Goal: Task Accomplishment & Management: Complete application form

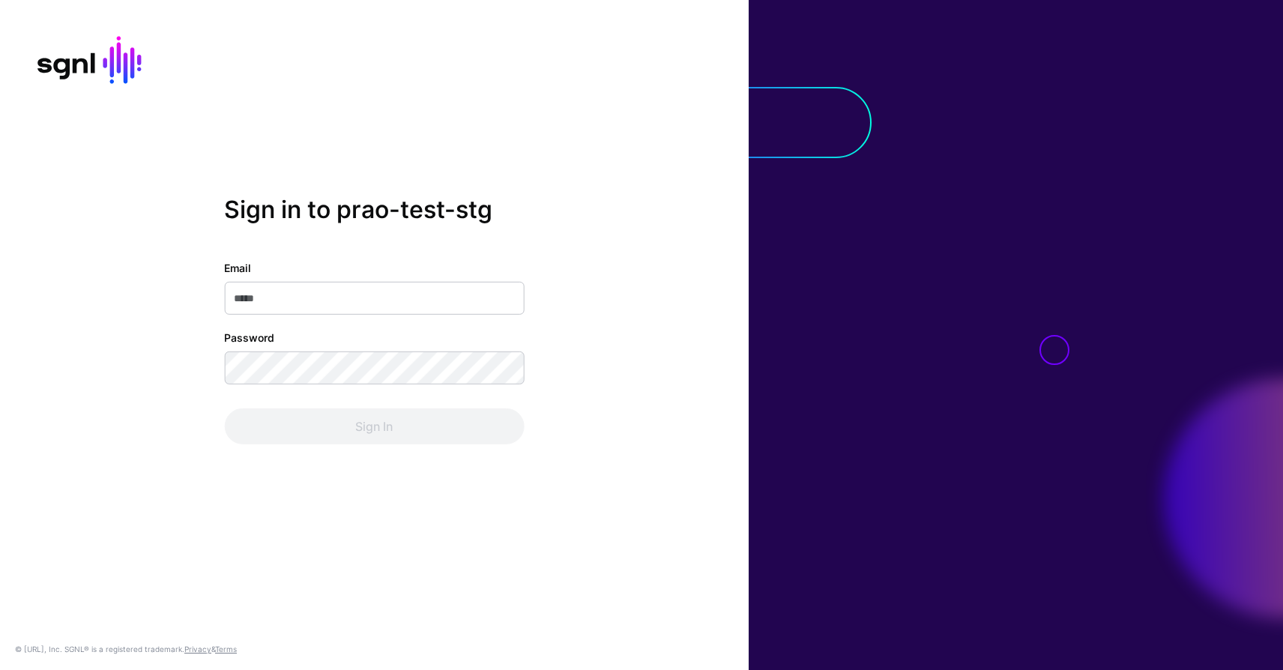
type input "**********"
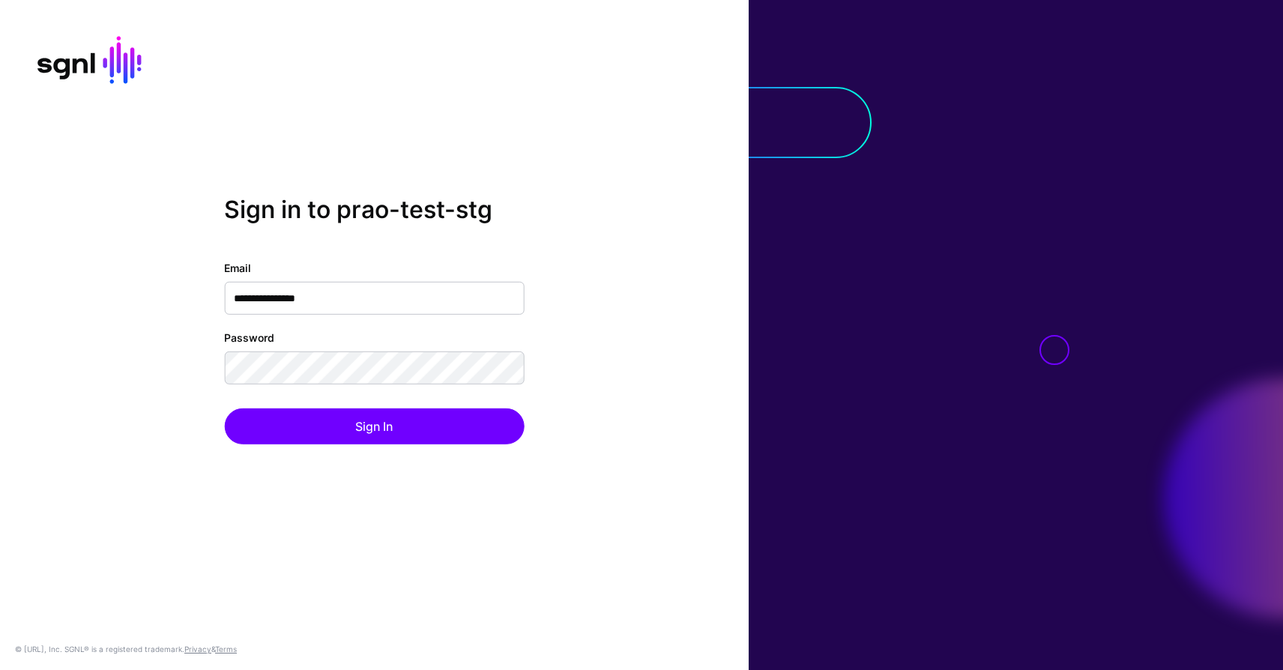
click at [279, 488] on div "**********" at bounding box center [374, 335] width 749 height 670
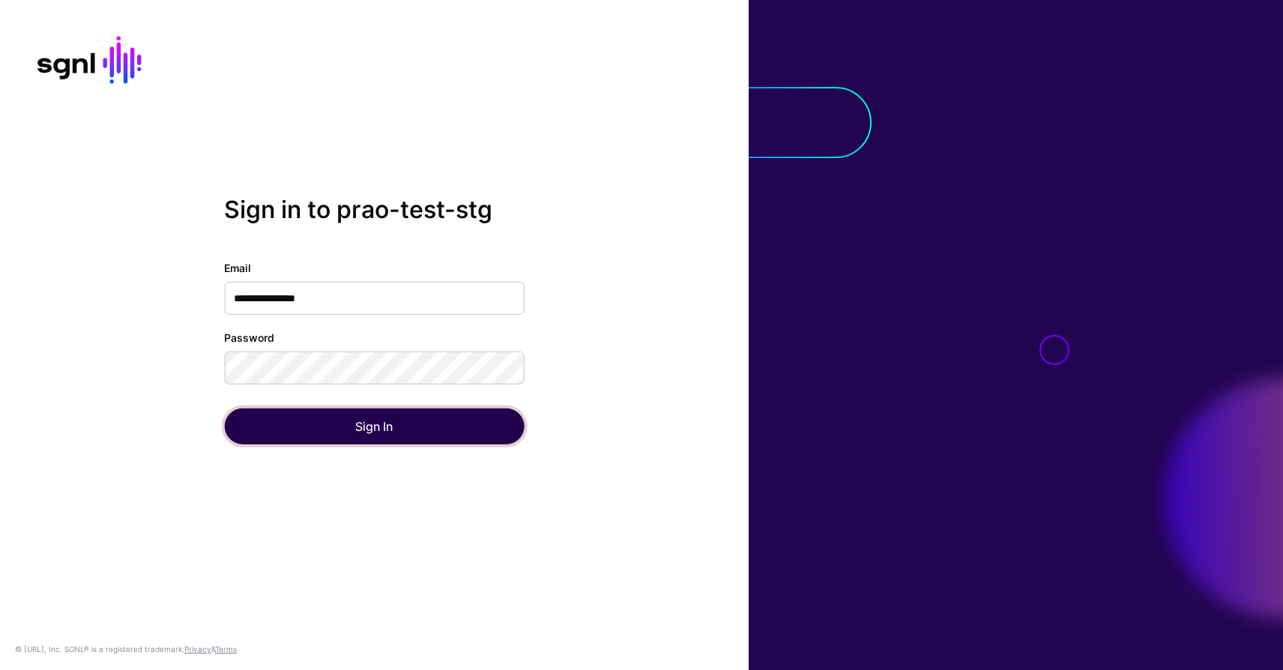
click at [359, 428] on button "Sign In" at bounding box center [374, 426] width 300 height 36
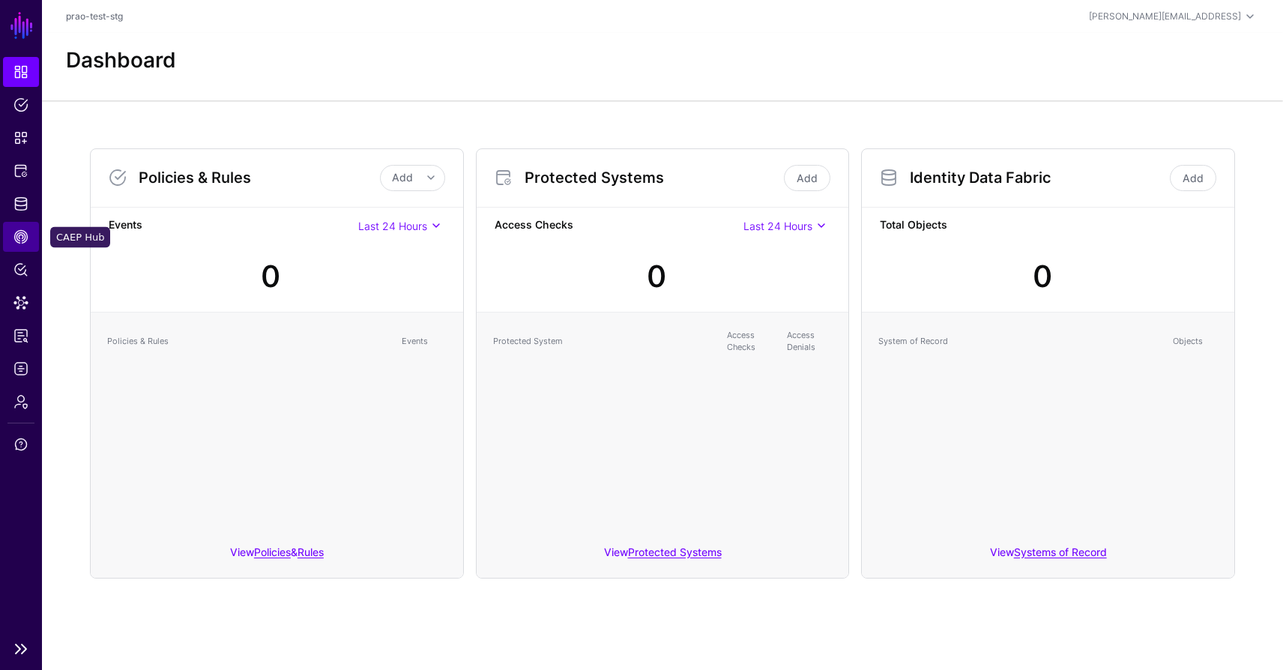
click at [23, 238] on span "CAEP Hub" at bounding box center [20, 236] width 15 height 15
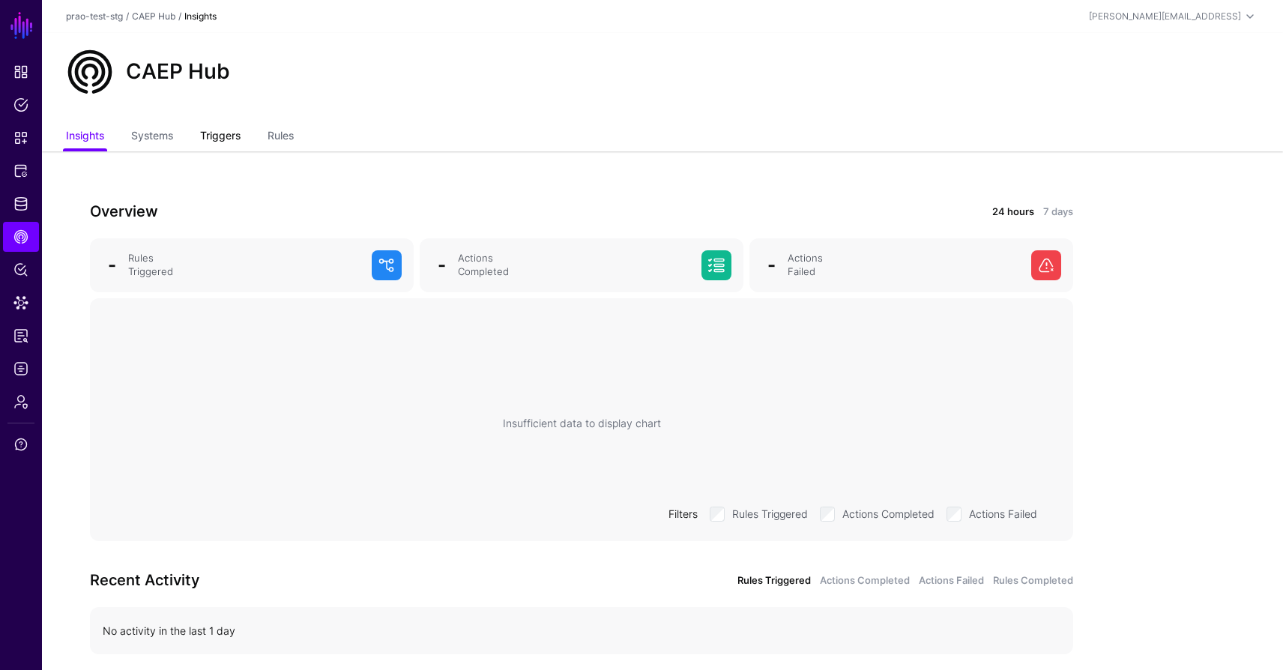
click at [221, 136] on link "Triggers" at bounding box center [220, 137] width 40 height 28
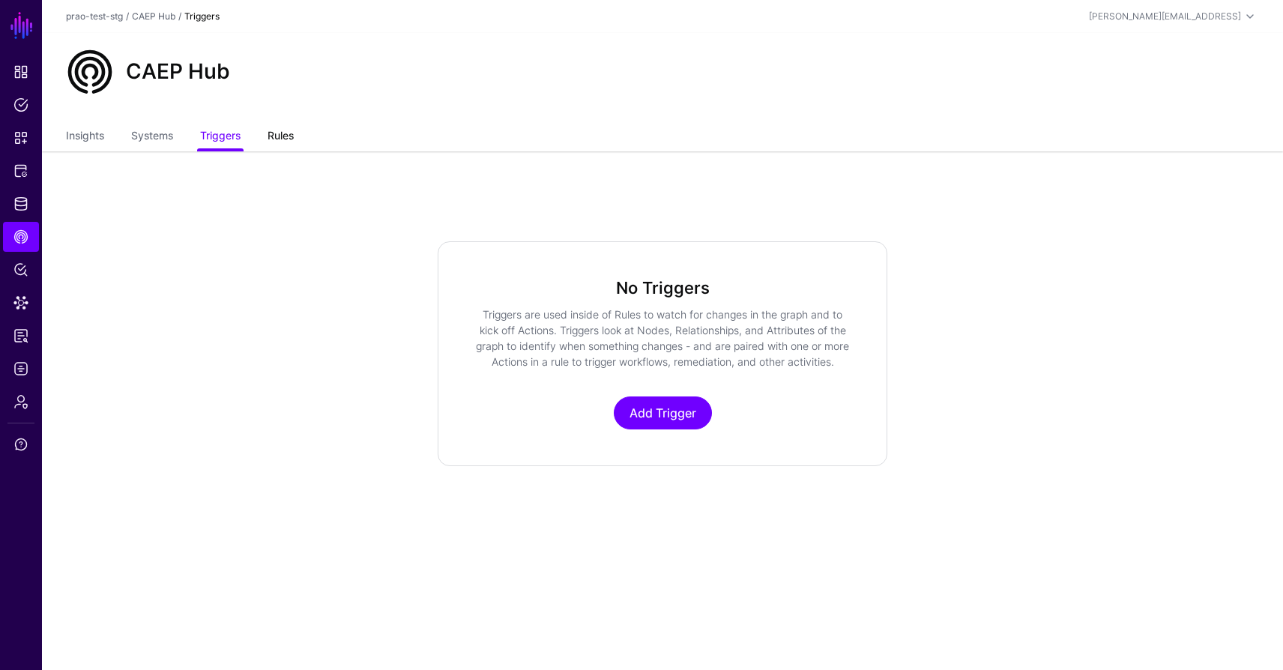
click at [288, 139] on link "Rules" at bounding box center [280, 137] width 26 height 28
click at [647, 411] on link "Add Rule" at bounding box center [663, 412] width 82 height 33
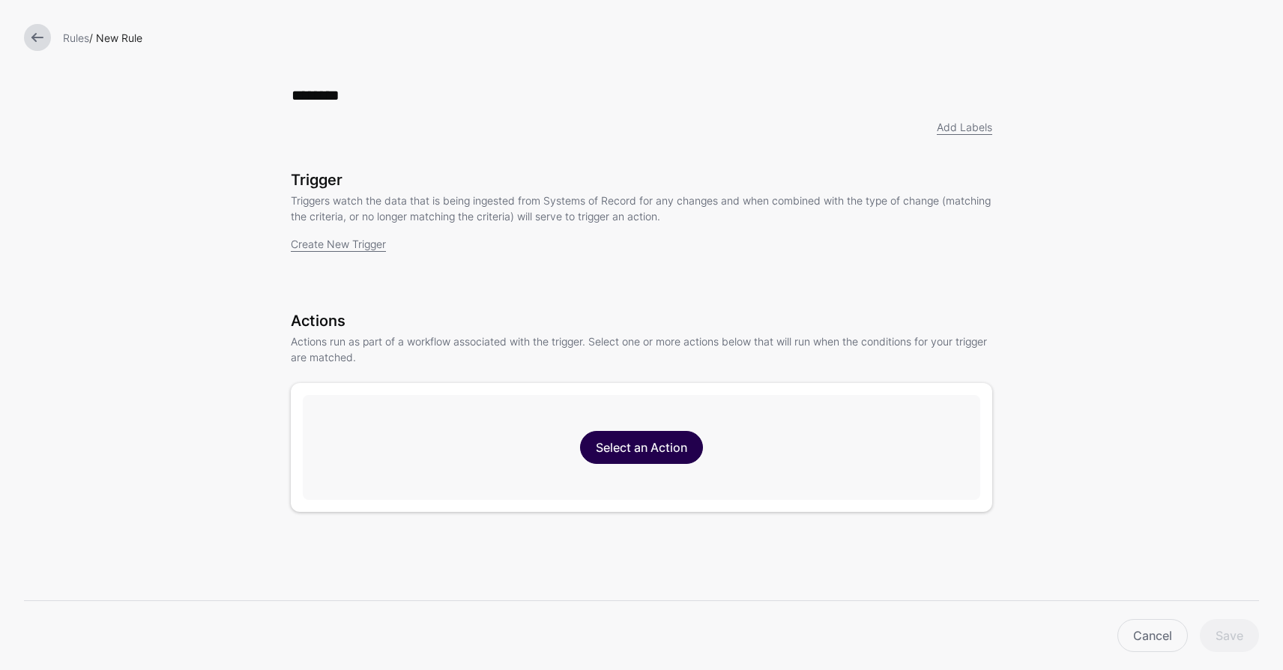
type input "********"
click at [616, 444] on link "Select an Action" at bounding box center [641, 447] width 123 height 33
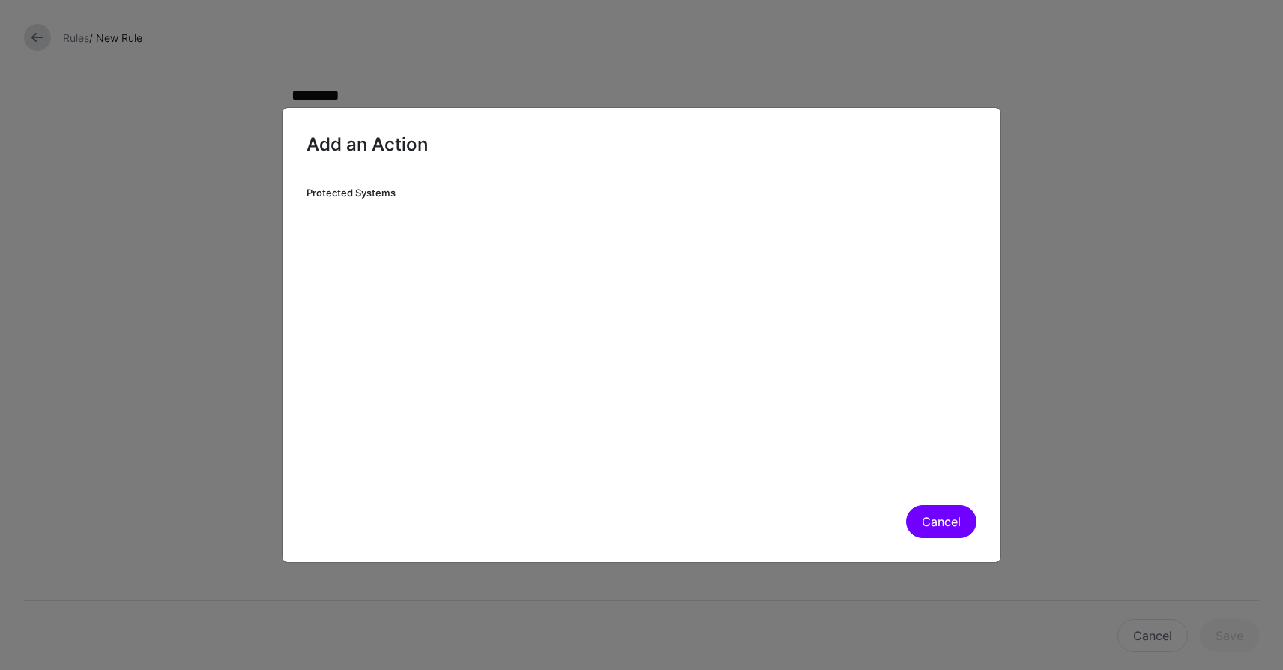
click at [927, 523] on button "Cancel" at bounding box center [941, 521] width 70 height 33
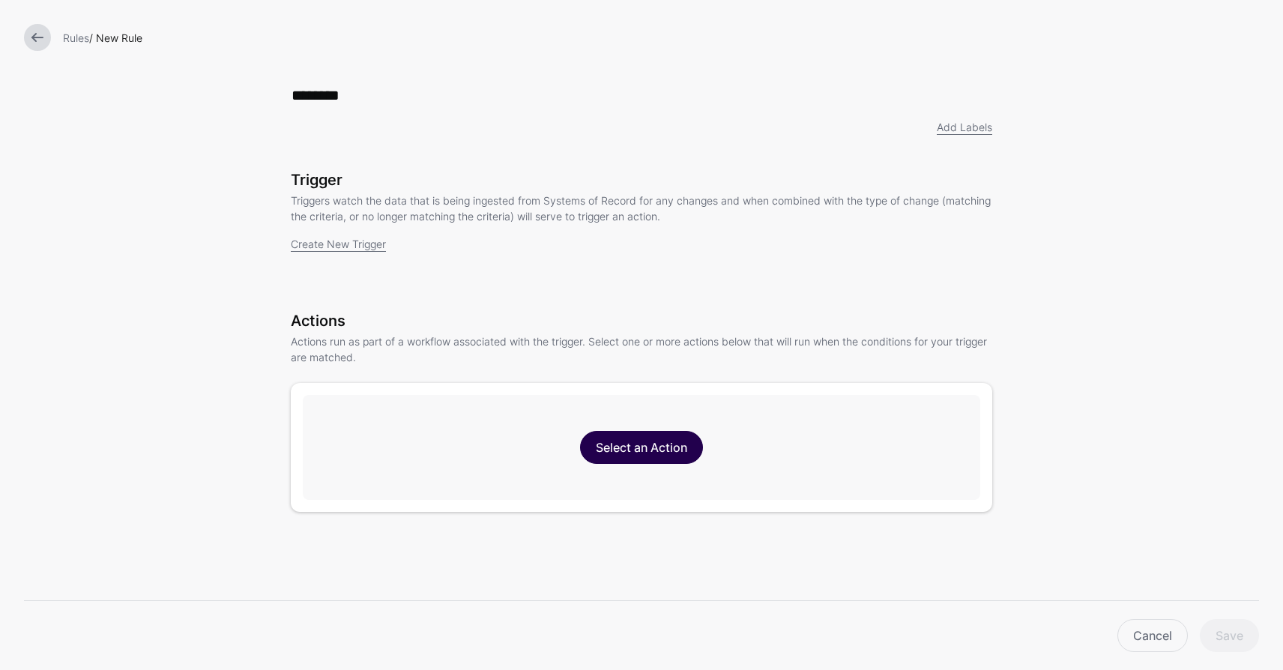
click at [686, 444] on link "Select an Action" at bounding box center [641, 447] width 123 height 33
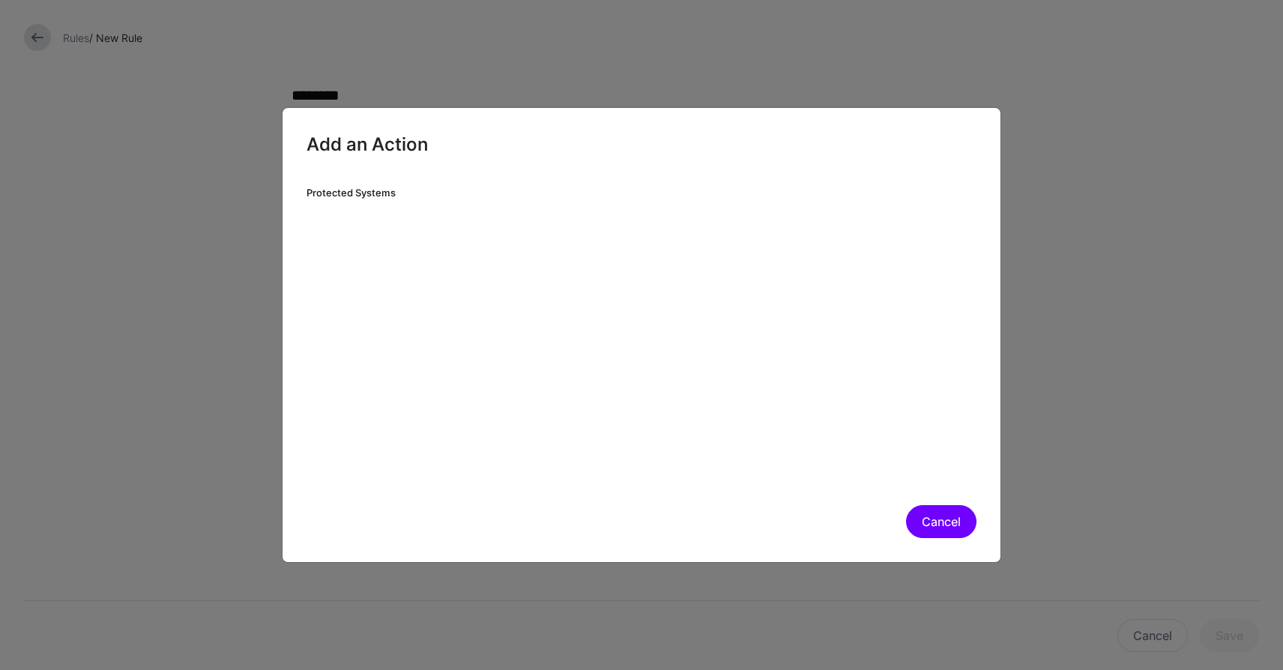
click at [918, 525] on button "Cancel" at bounding box center [941, 521] width 70 height 33
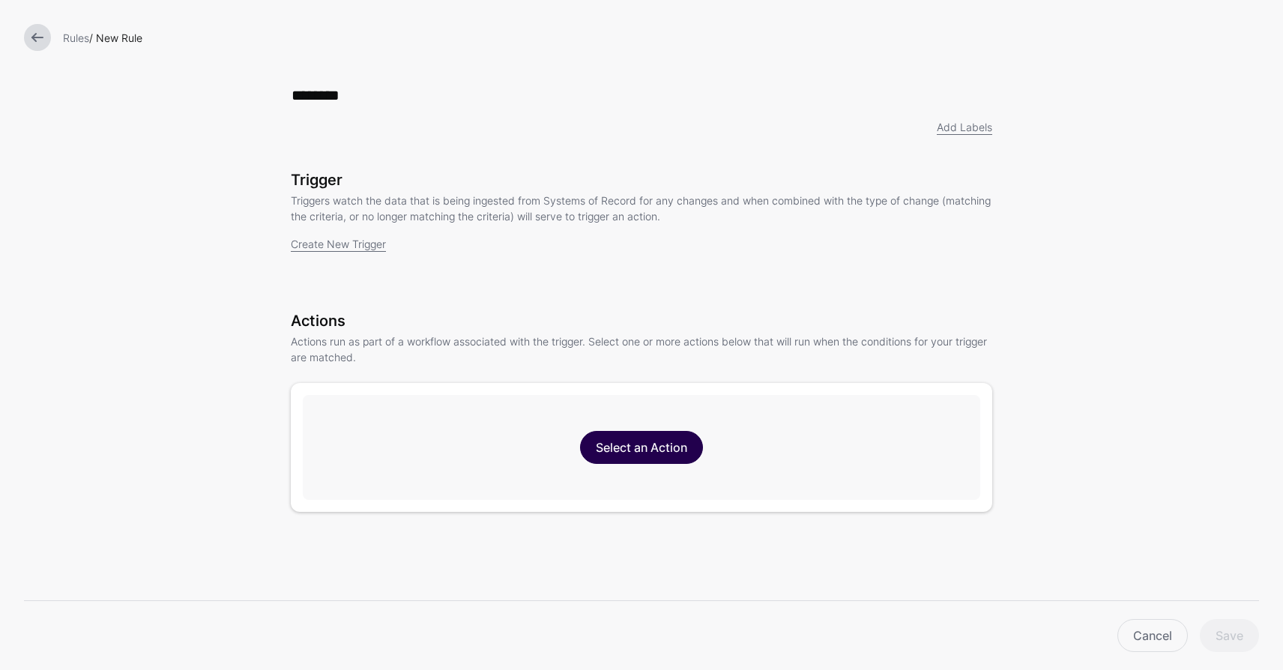
click at [685, 454] on link "Select an Action" at bounding box center [641, 447] width 123 height 33
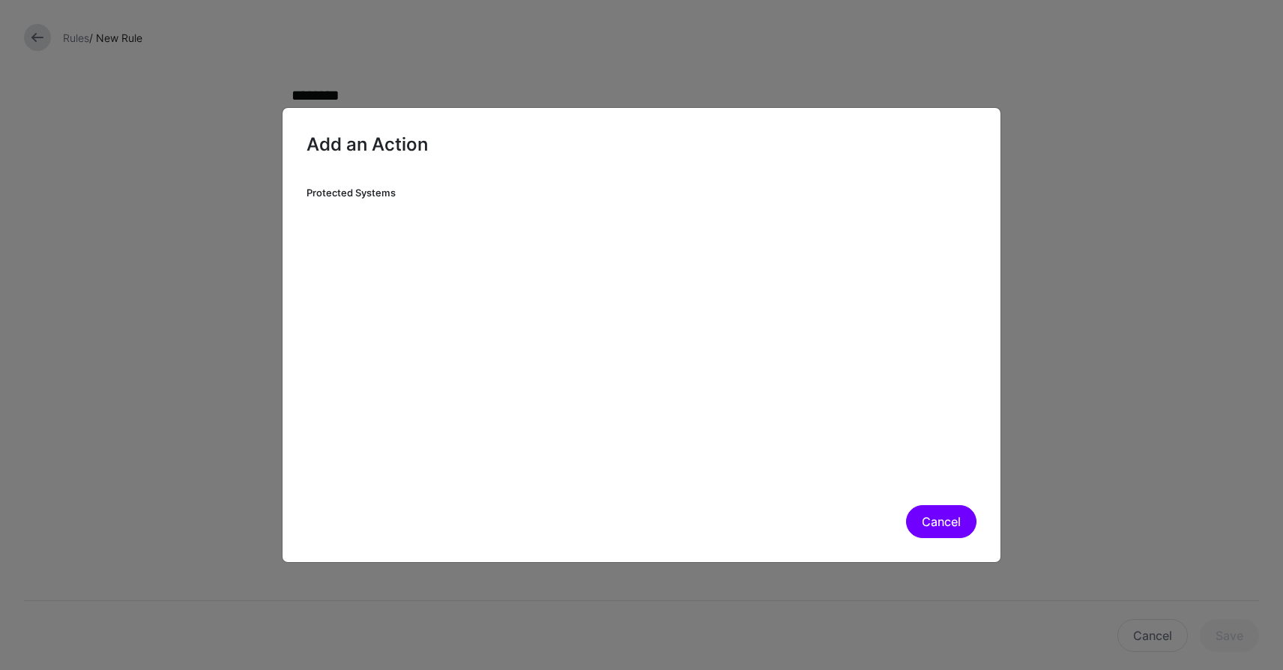
click at [917, 531] on button "Cancel" at bounding box center [941, 521] width 70 height 33
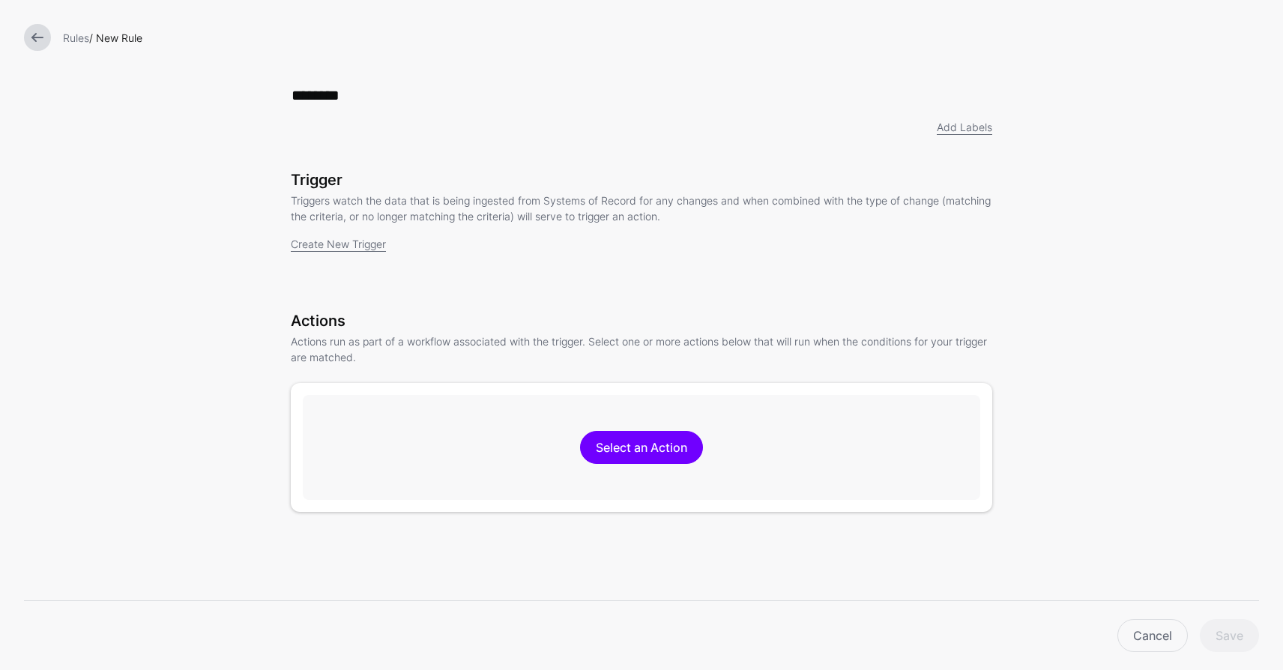
click at [32, 35] on link at bounding box center [37, 37] width 27 height 27
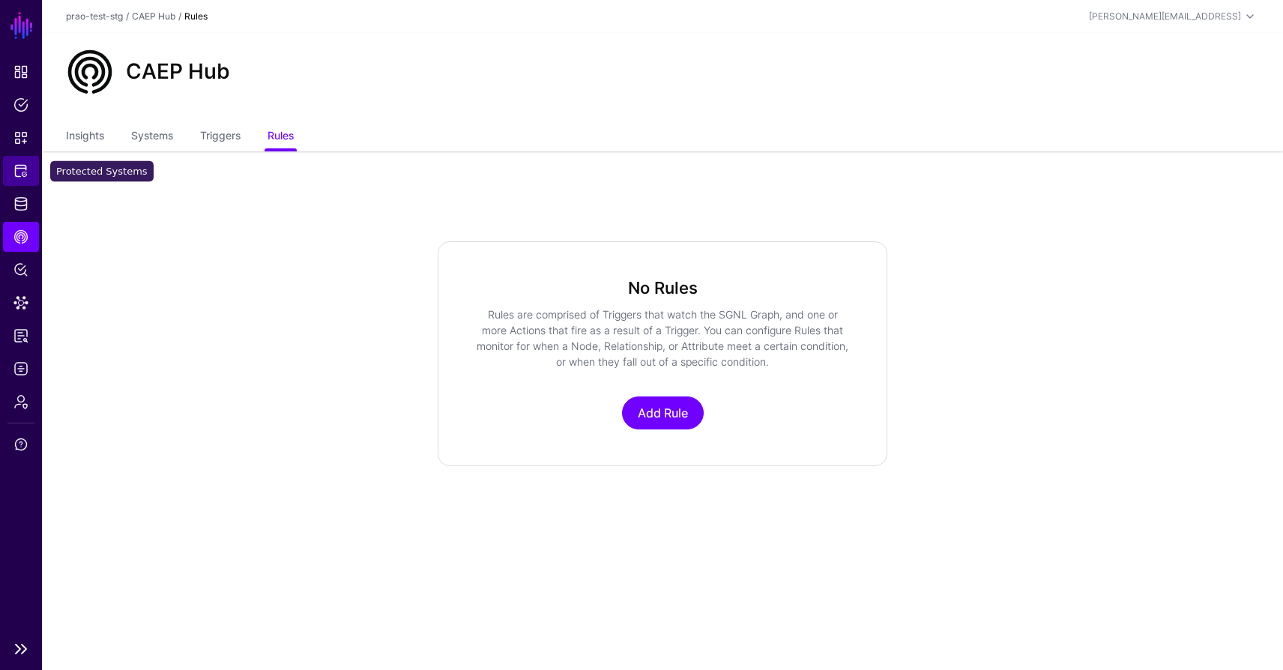
click at [13, 178] on span "Protected Systems" at bounding box center [20, 170] width 15 height 15
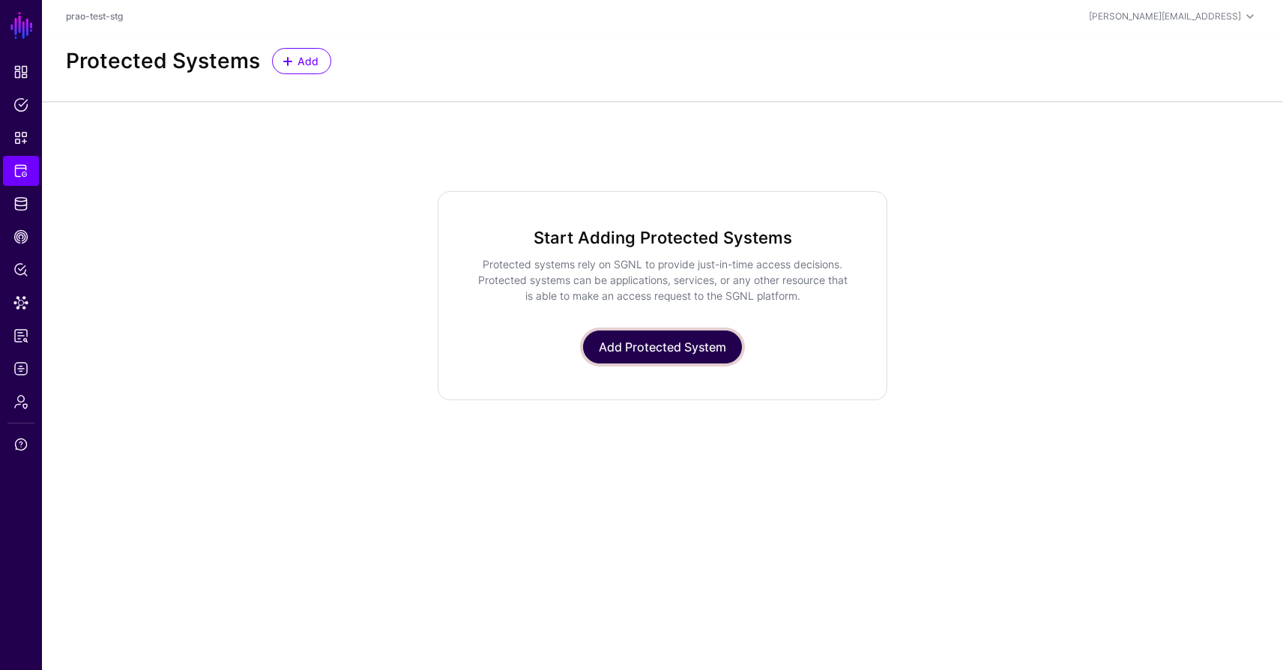
click at [606, 351] on link "Add Protected System" at bounding box center [662, 346] width 159 height 33
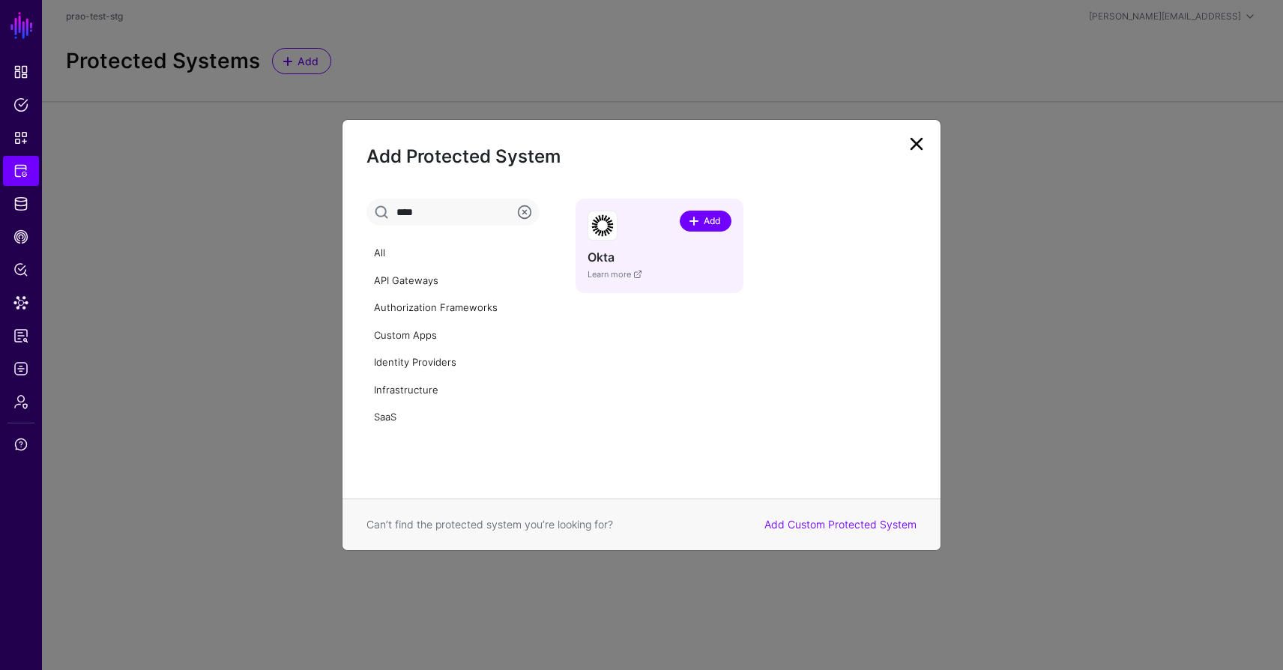
type input "****"
click at [717, 216] on span "Add" at bounding box center [711, 220] width 20 height 13
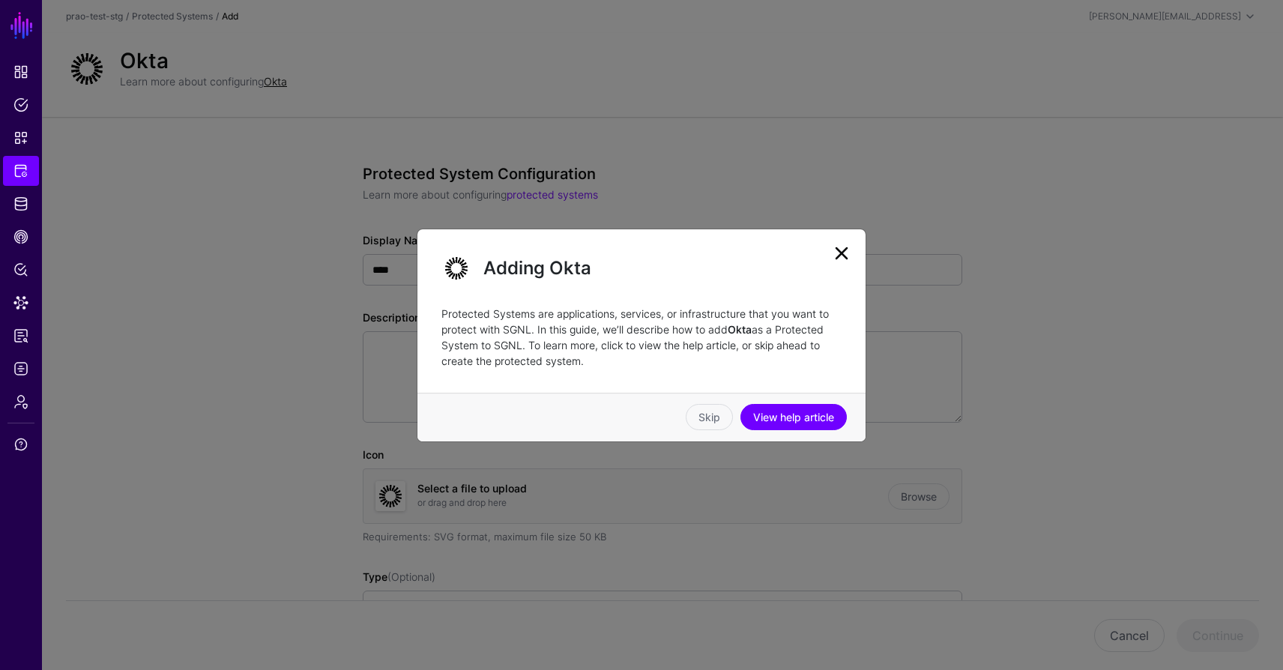
click at [841, 256] on link at bounding box center [841, 253] width 24 height 24
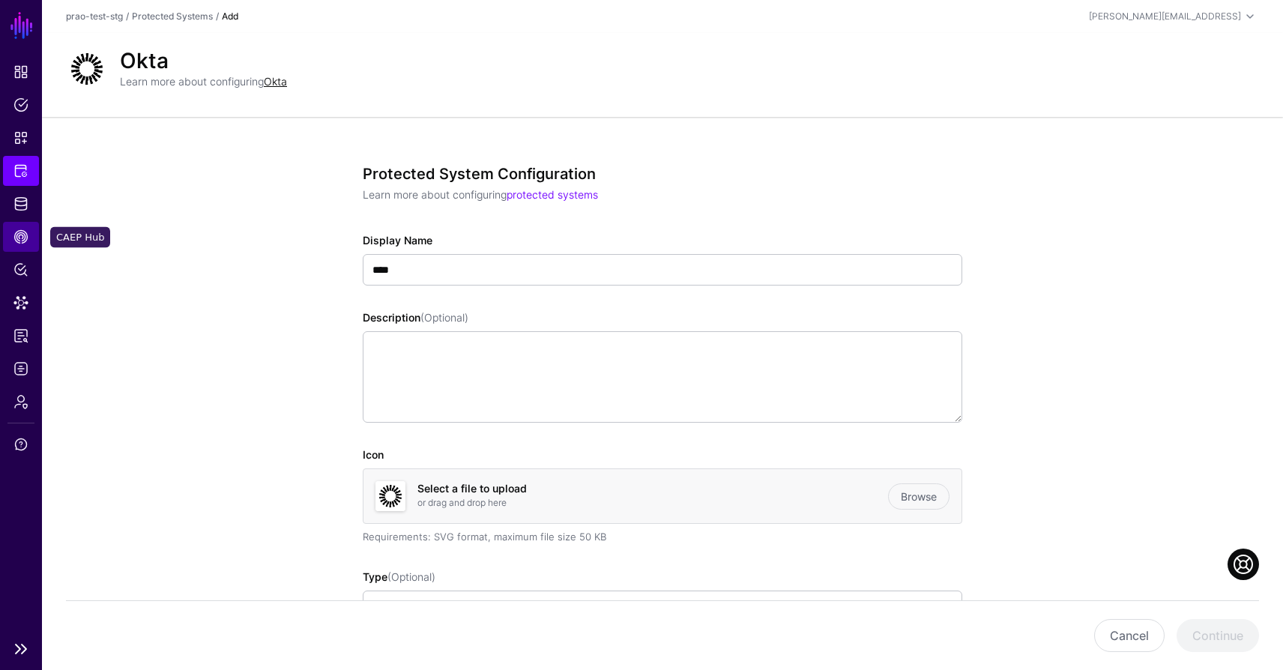
click at [19, 236] on span "CAEP Hub" at bounding box center [20, 236] width 15 height 15
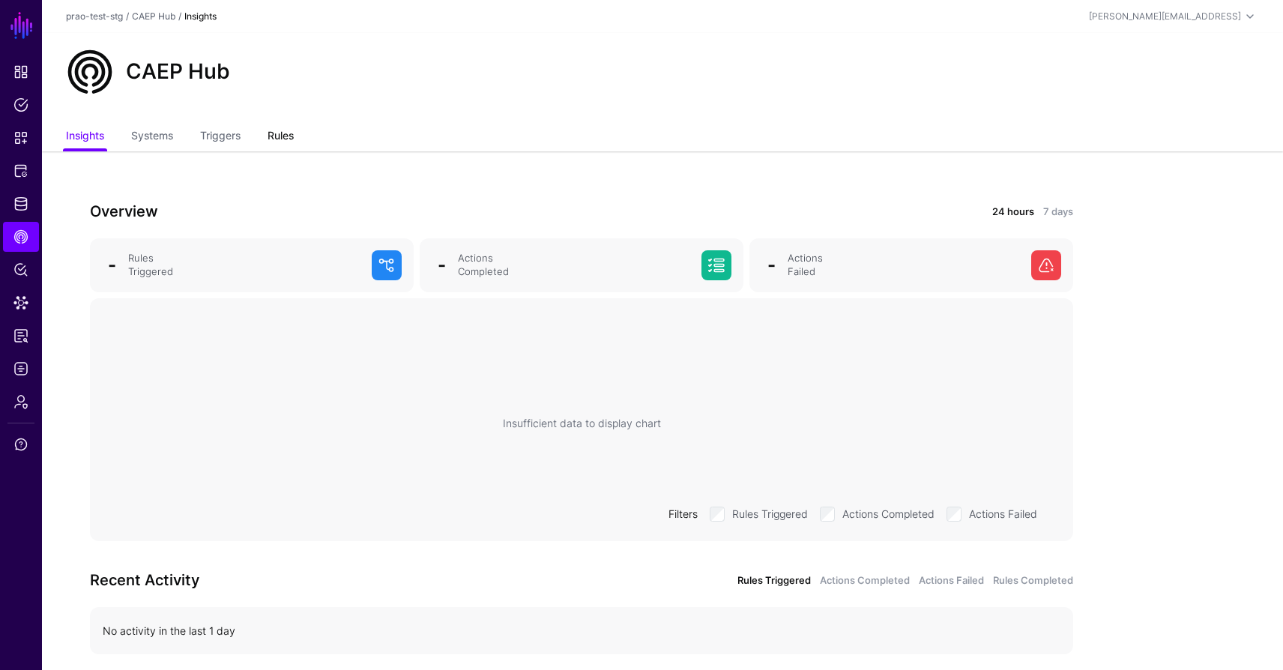
click at [283, 133] on link "Rules" at bounding box center [280, 137] width 26 height 28
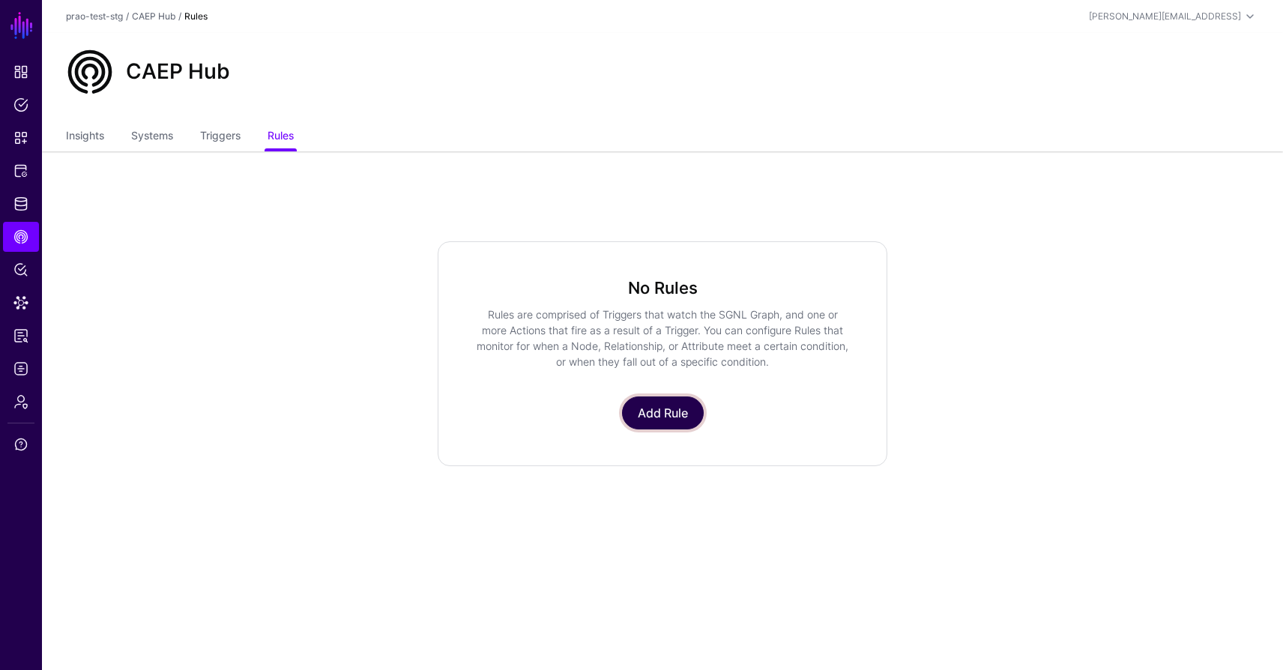
click at [659, 415] on link "Add Rule" at bounding box center [663, 412] width 82 height 33
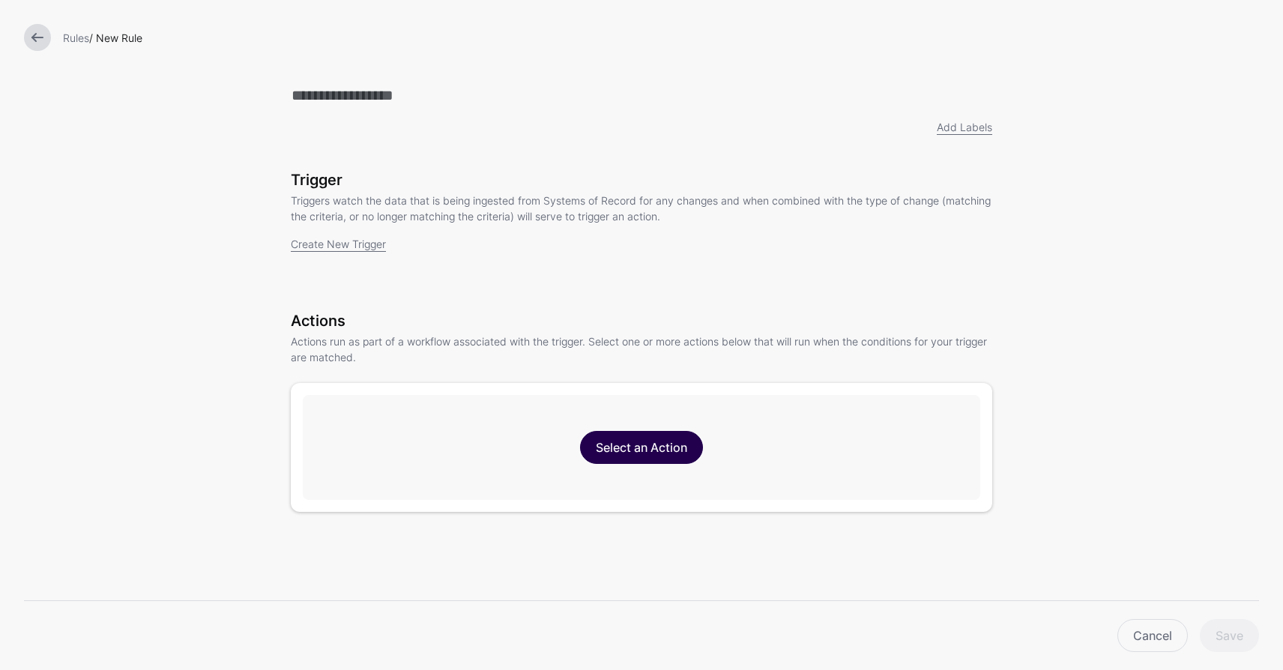
click at [659, 451] on link "Select an Action" at bounding box center [641, 447] width 123 height 33
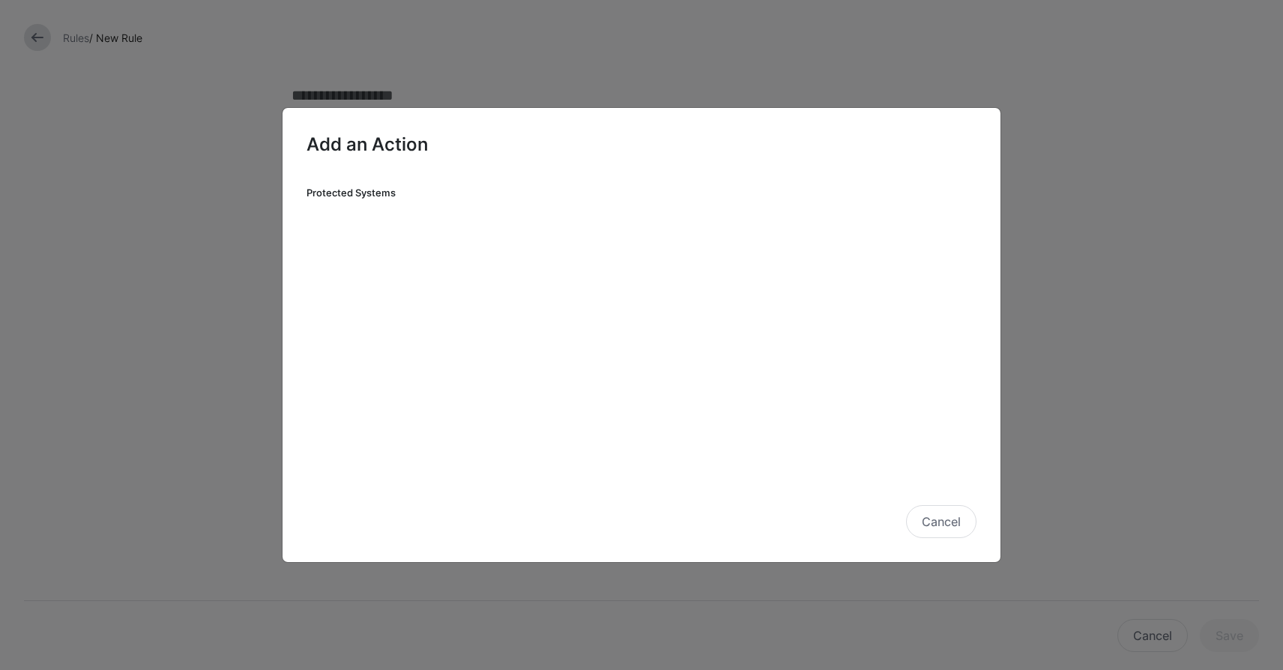
click at [257, 373] on ngb-modal-window "Add an Action Protected Systems Cancel" at bounding box center [641, 335] width 1283 height 670
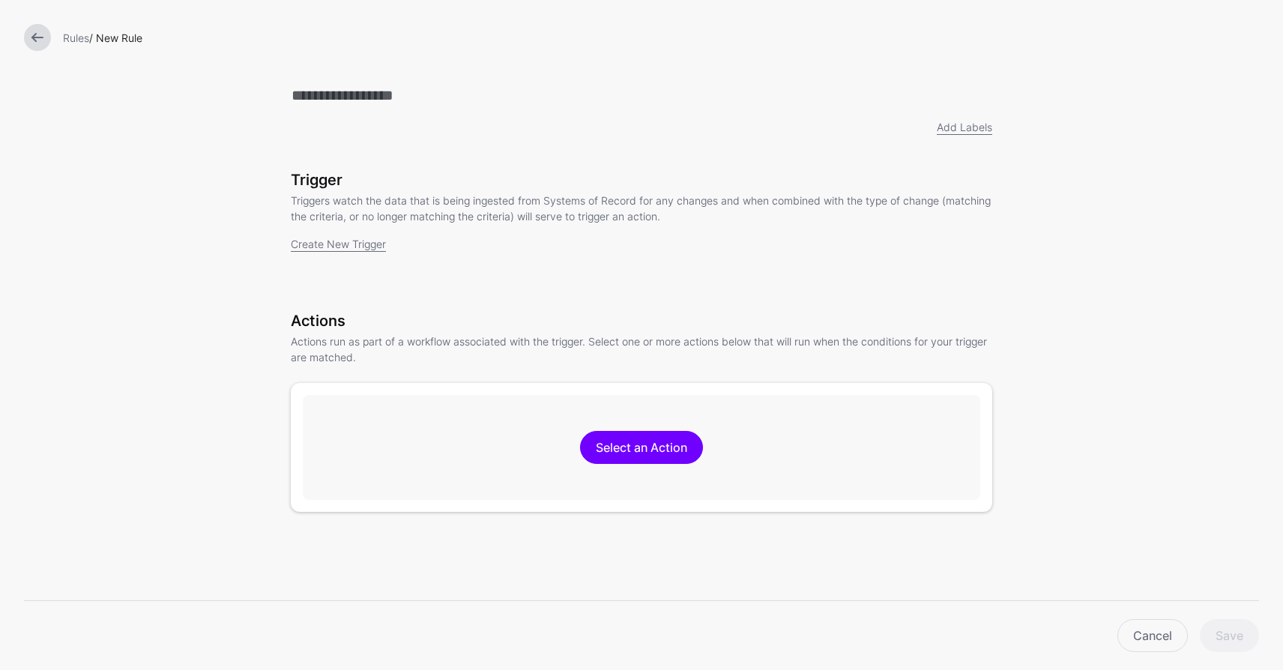
click at [33, 40] on link at bounding box center [37, 37] width 27 height 27
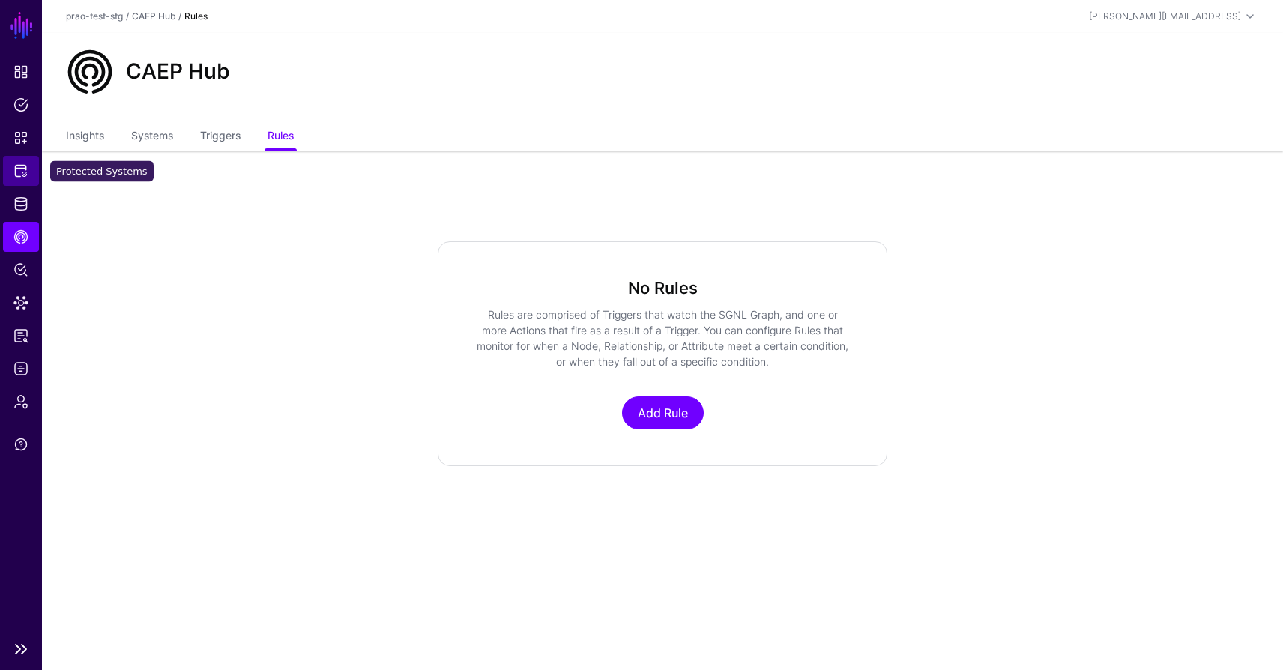
click at [19, 172] on span "Protected Systems" at bounding box center [20, 170] width 15 height 15
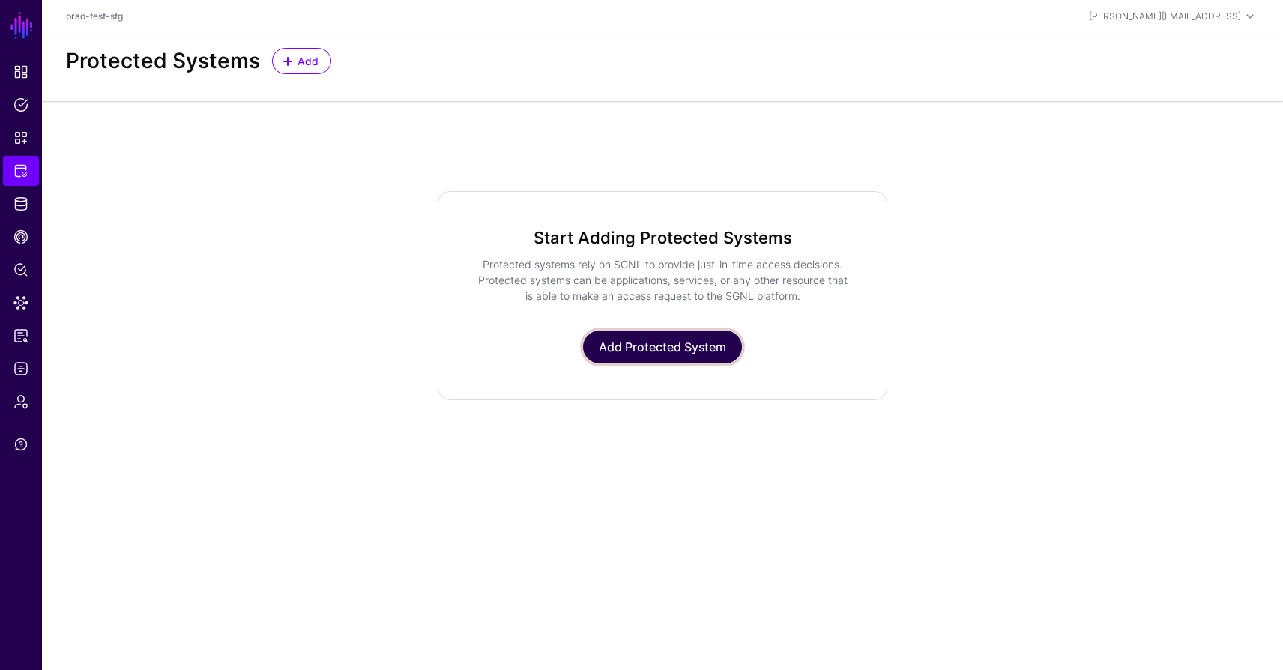
click at [680, 359] on link "Add Protected System" at bounding box center [662, 346] width 159 height 33
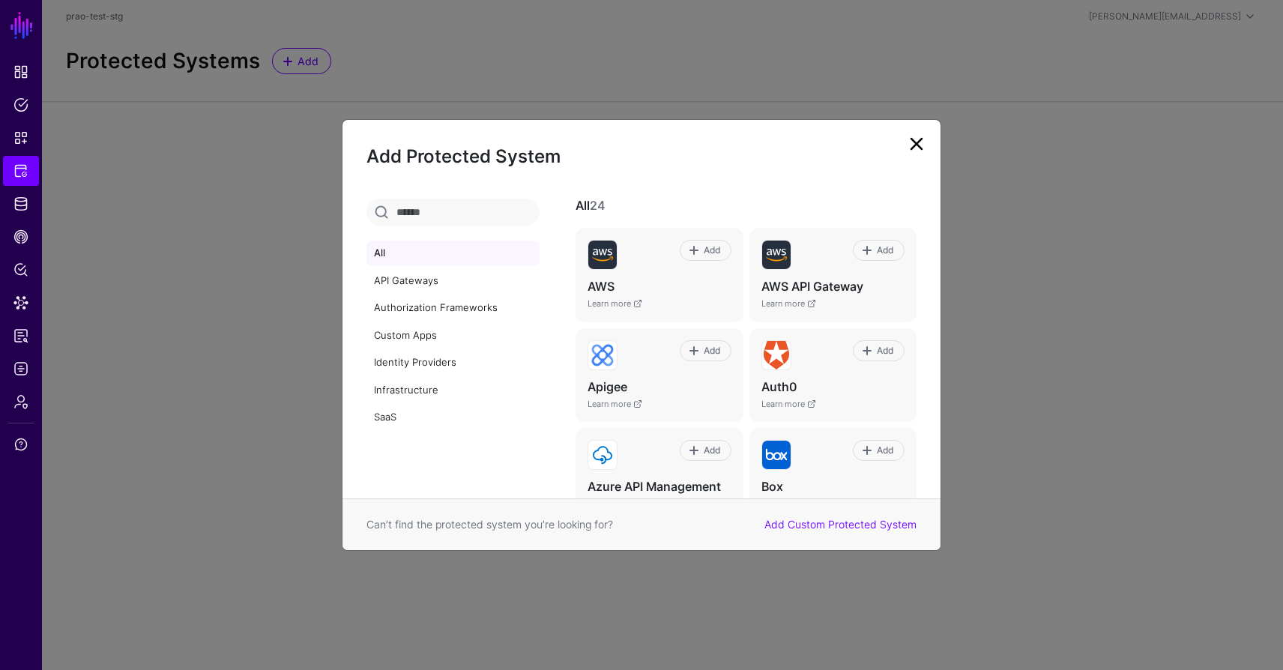
click at [419, 210] on input "text" at bounding box center [452, 212] width 173 height 27
type input "****"
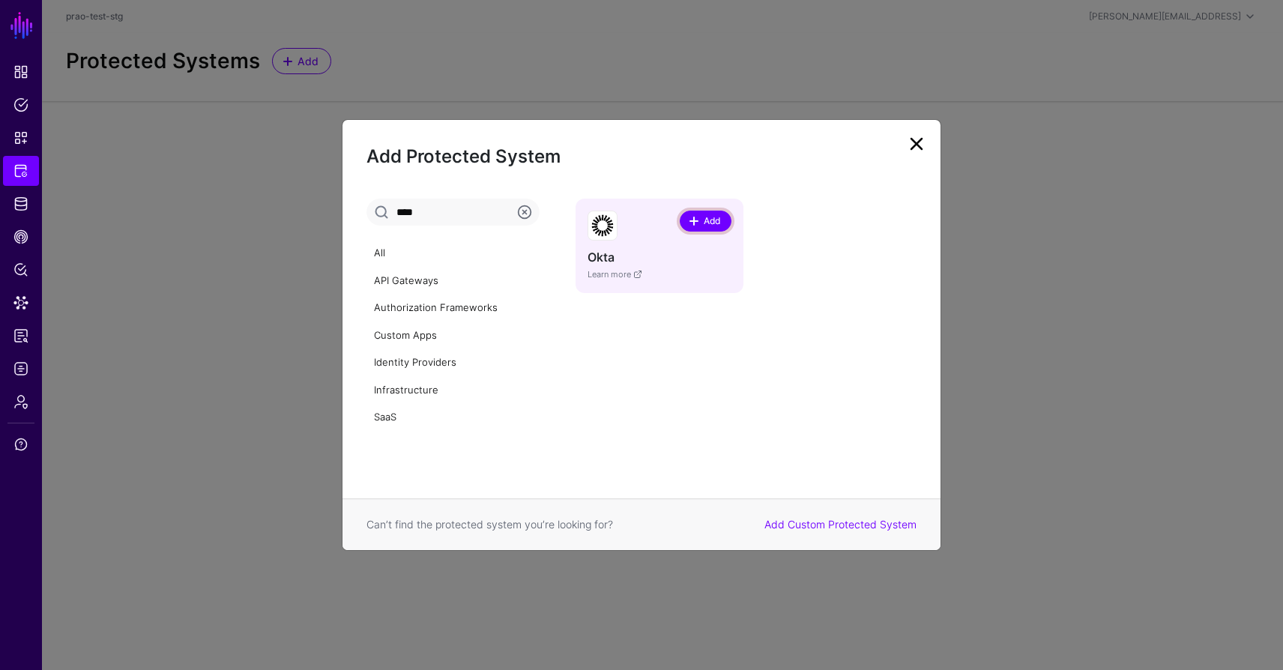
click at [695, 226] on span at bounding box center [694, 221] width 12 height 12
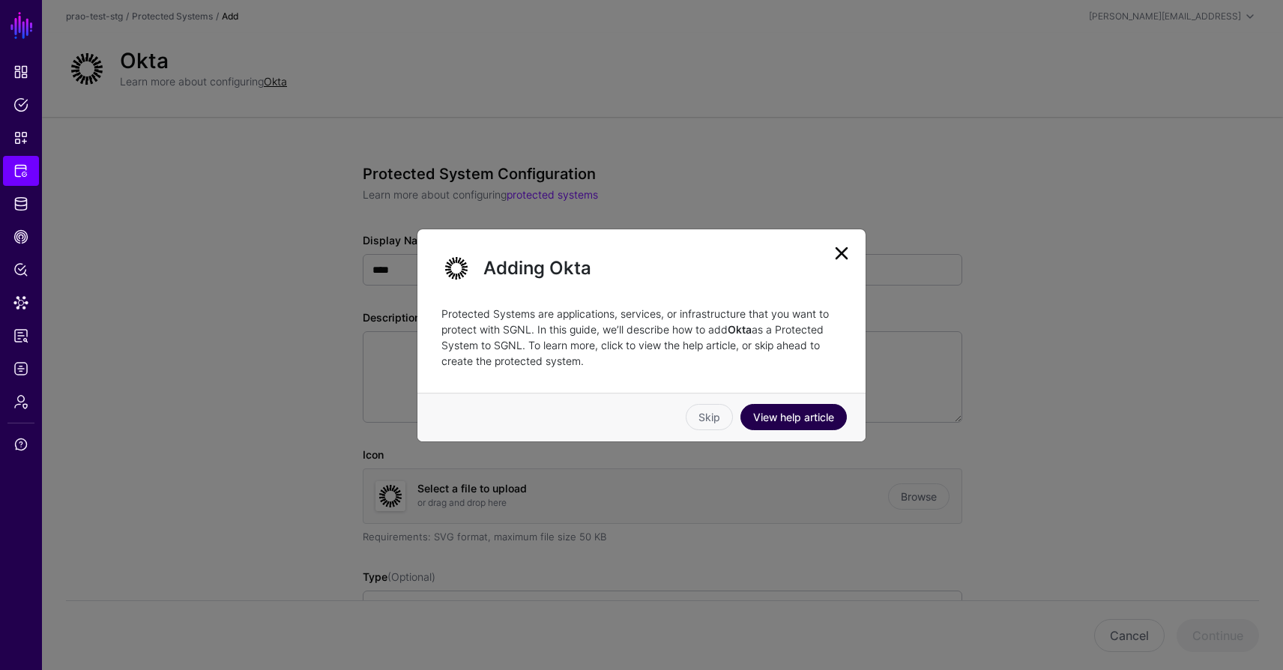
click at [796, 413] on link "View help article" at bounding box center [793, 417] width 106 height 26
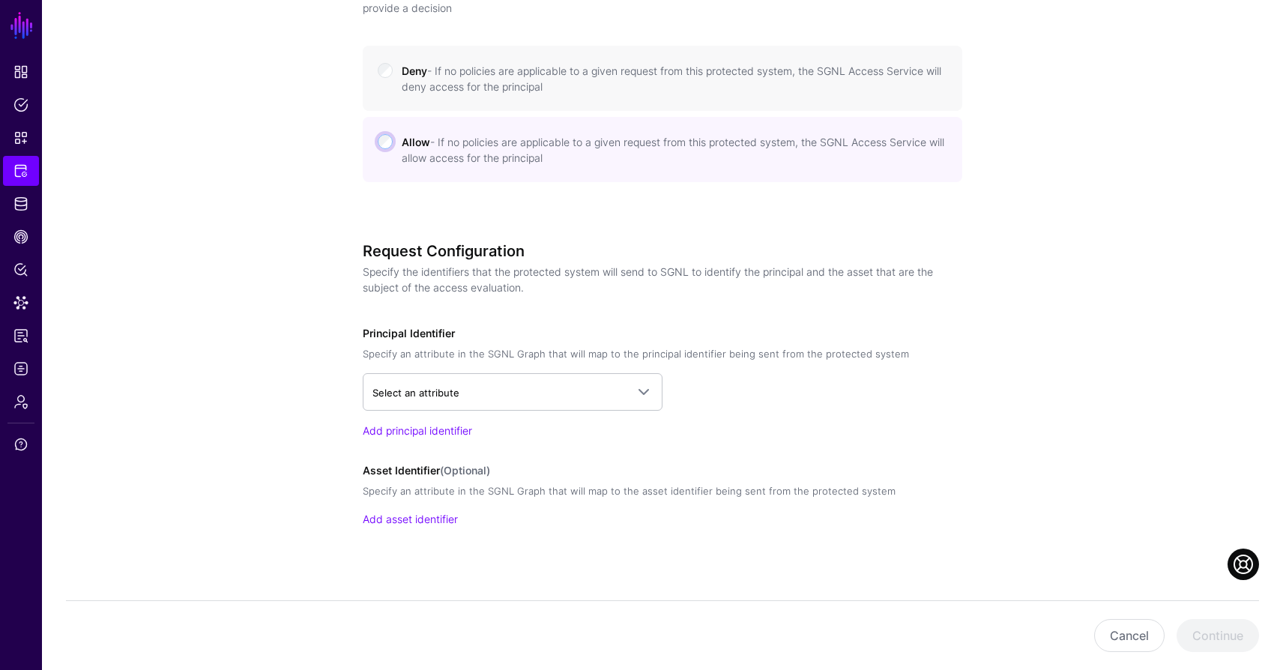
scroll to position [731, 0]
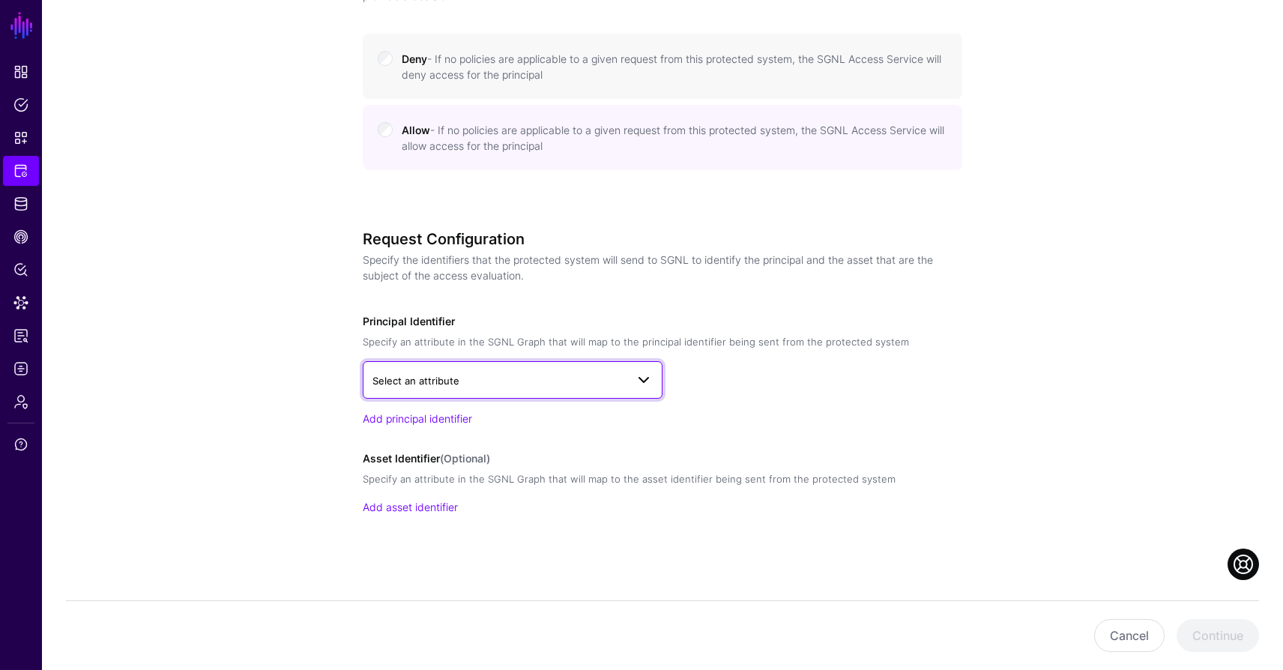
click at [527, 383] on span "Select an attribute" at bounding box center [498, 380] width 253 height 16
click at [740, 403] on div "Select an attribute Add principal identifier" at bounding box center [662, 393] width 599 height 65
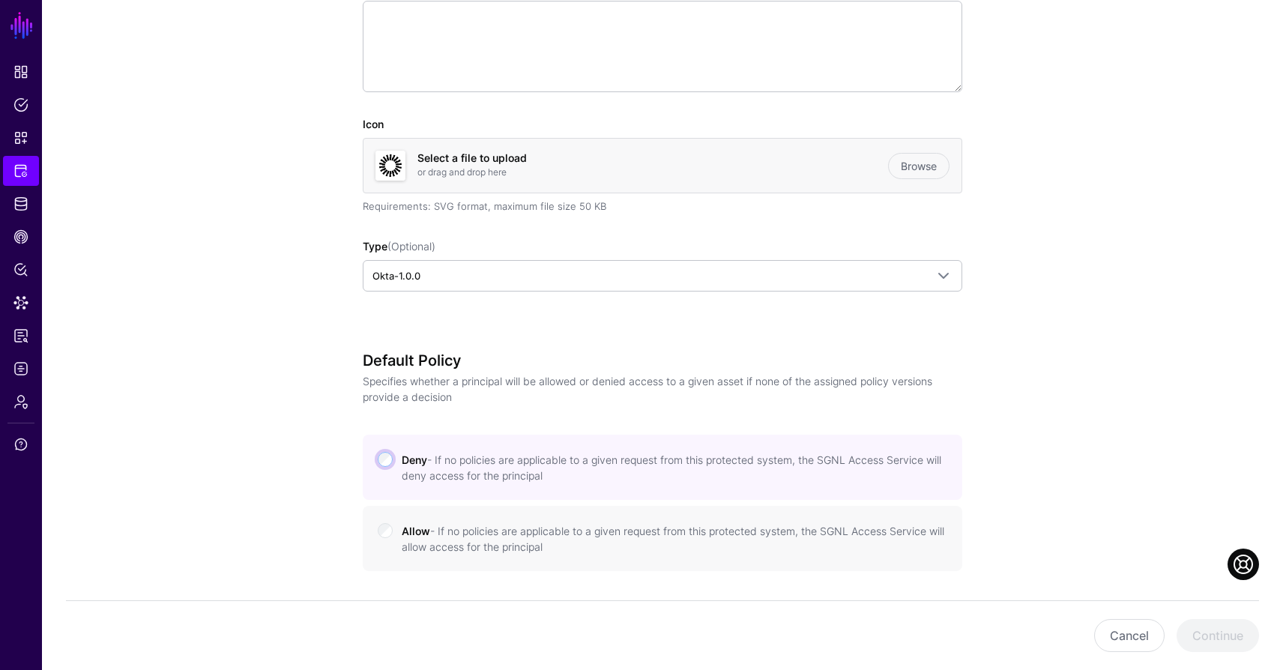
scroll to position [700, 0]
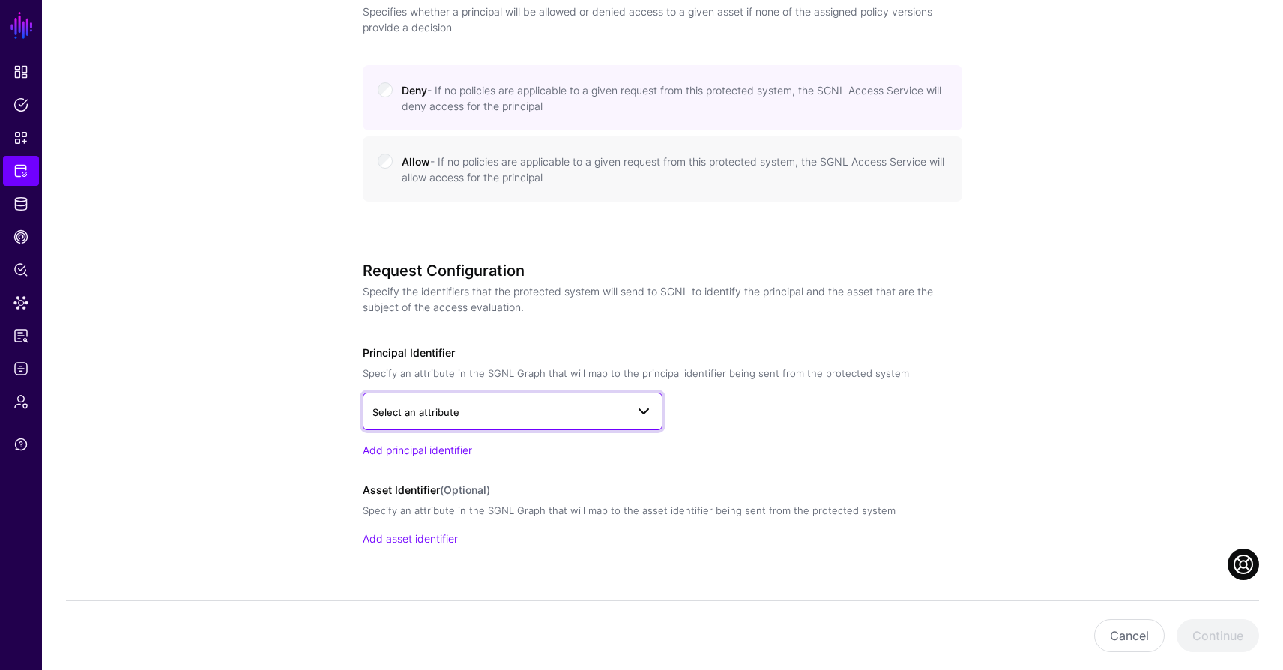
click at [656, 411] on link "Select an attribute" at bounding box center [513, 411] width 300 height 37
click at [16, 204] on span "Identity Data Fabric" at bounding box center [20, 203] width 15 height 15
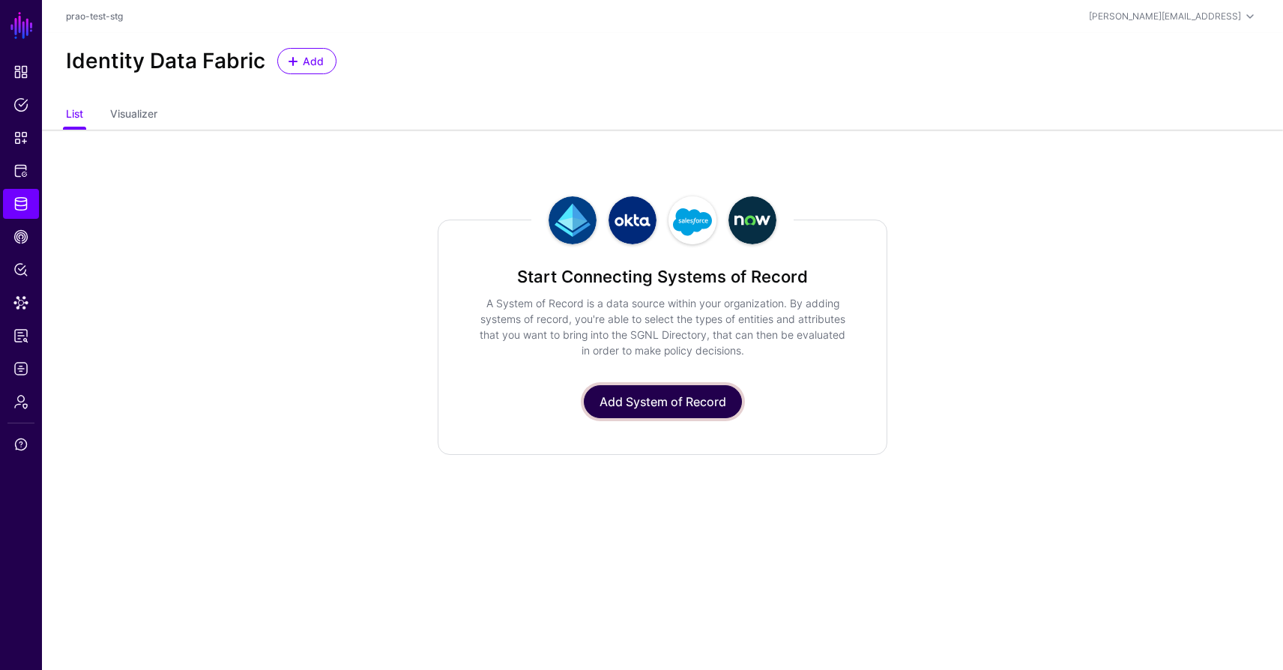
click at [671, 411] on link "Add System of Record" at bounding box center [663, 401] width 158 height 33
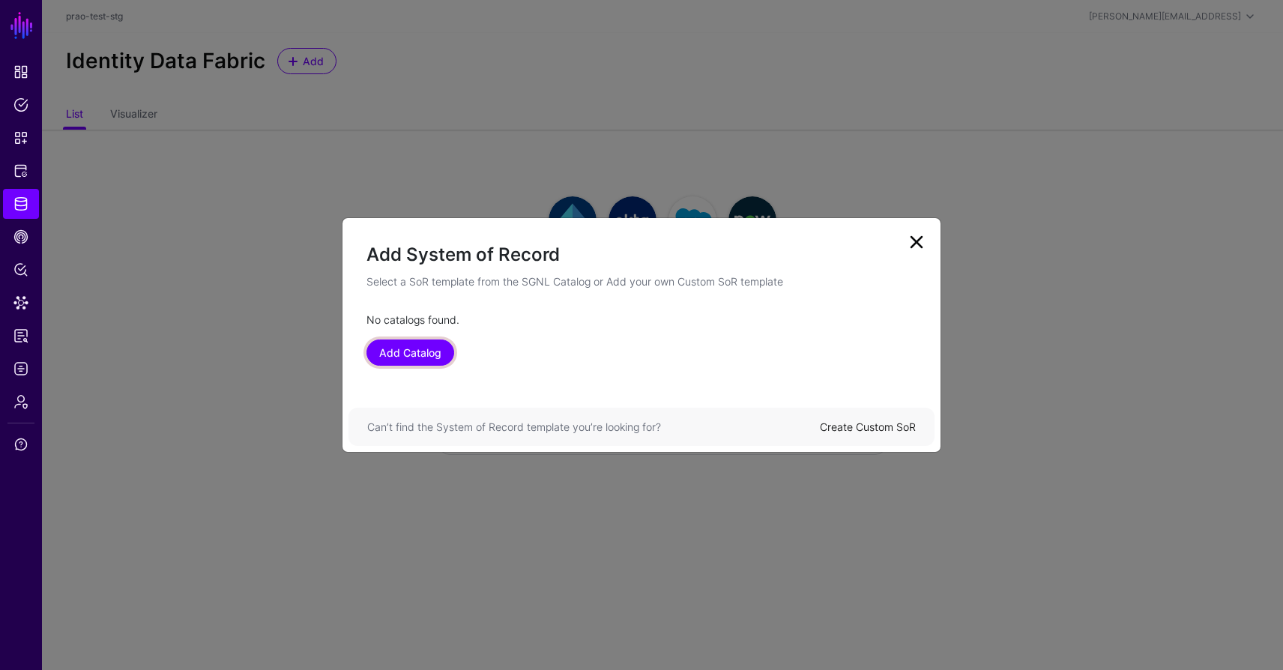
click at [441, 351] on link "Add Catalog" at bounding box center [410, 352] width 88 height 26
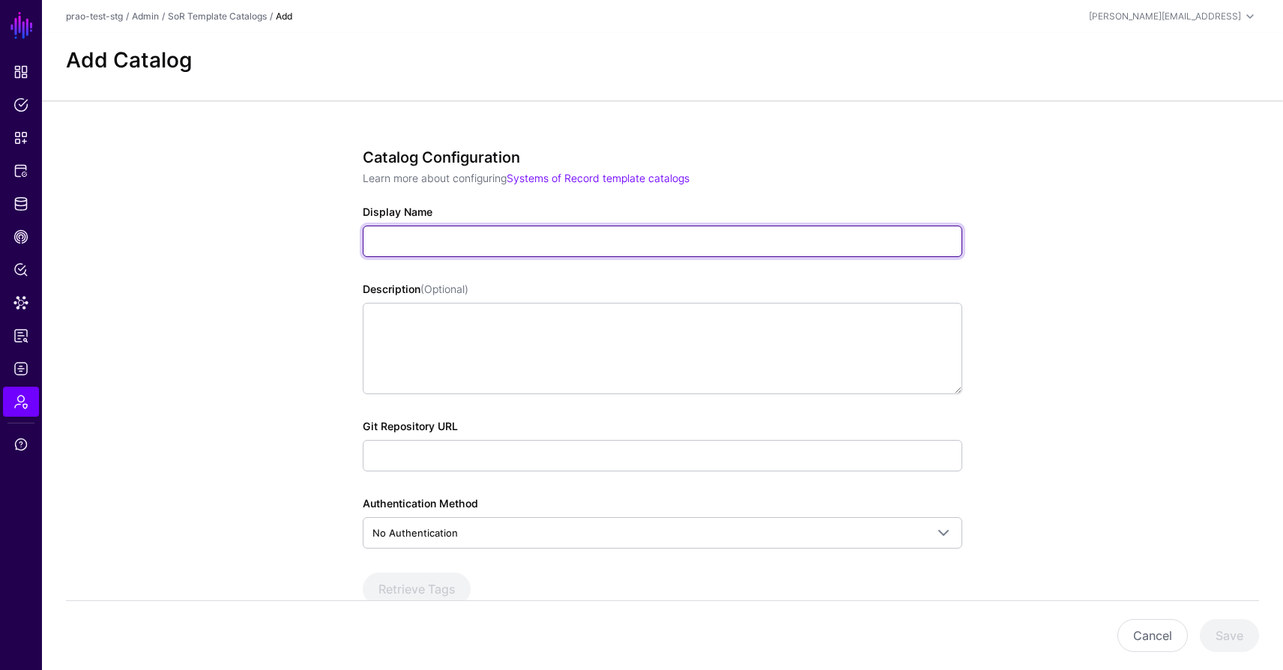
click at [423, 244] on input "Display Name" at bounding box center [662, 241] width 599 height 31
type input "****"
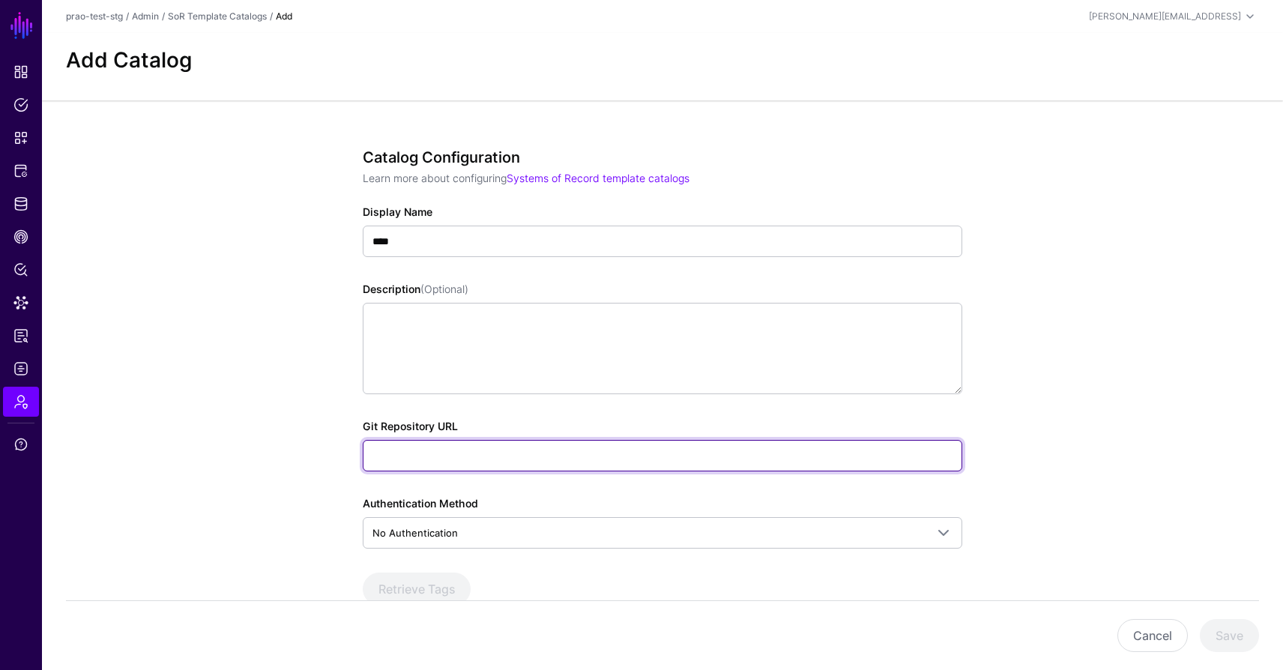
click at [438, 466] on input "Git Repository URL" at bounding box center [662, 455] width 599 height 31
type input "**********"
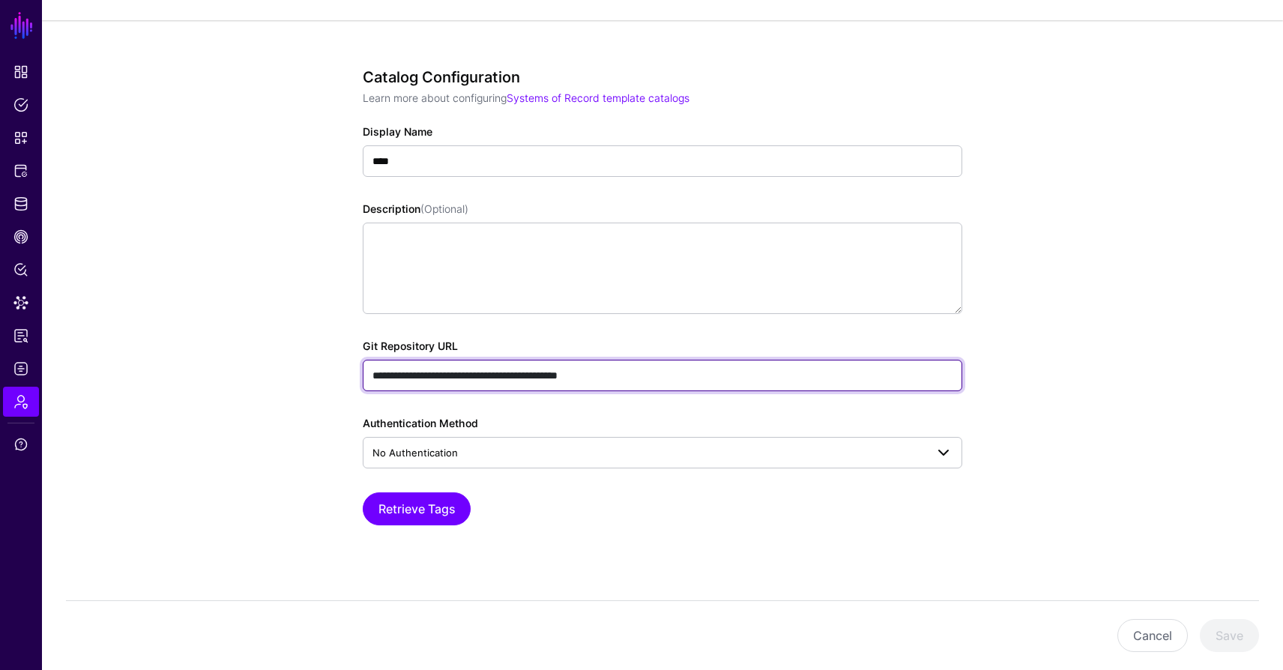
scroll to position [88, 0]
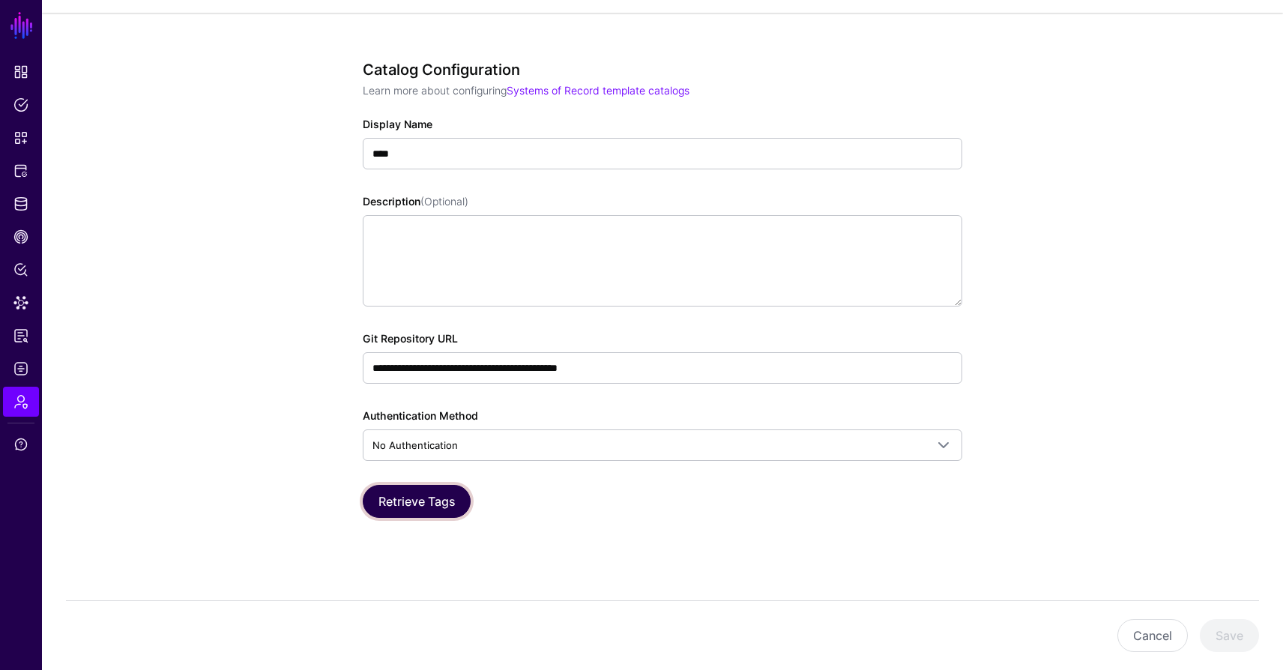
click at [429, 495] on button "Retrieve Tags" at bounding box center [417, 501] width 108 height 33
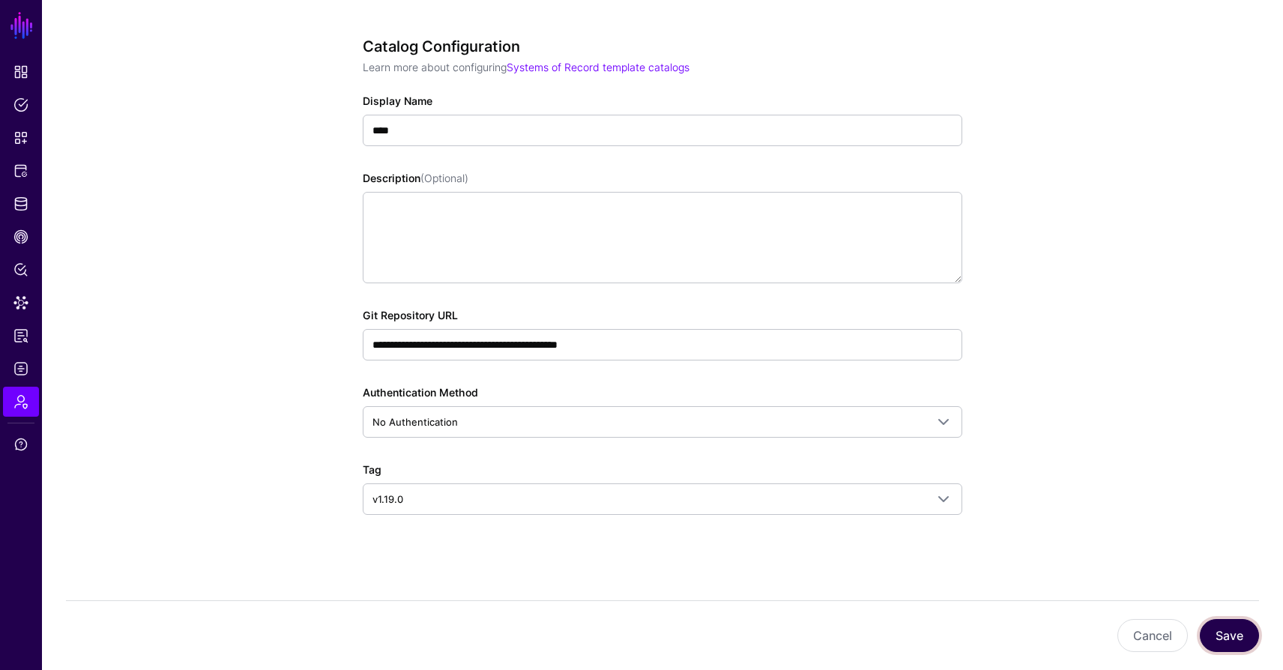
click at [1238, 638] on button "Save" at bounding box center [1229, 635] width 59 height 33
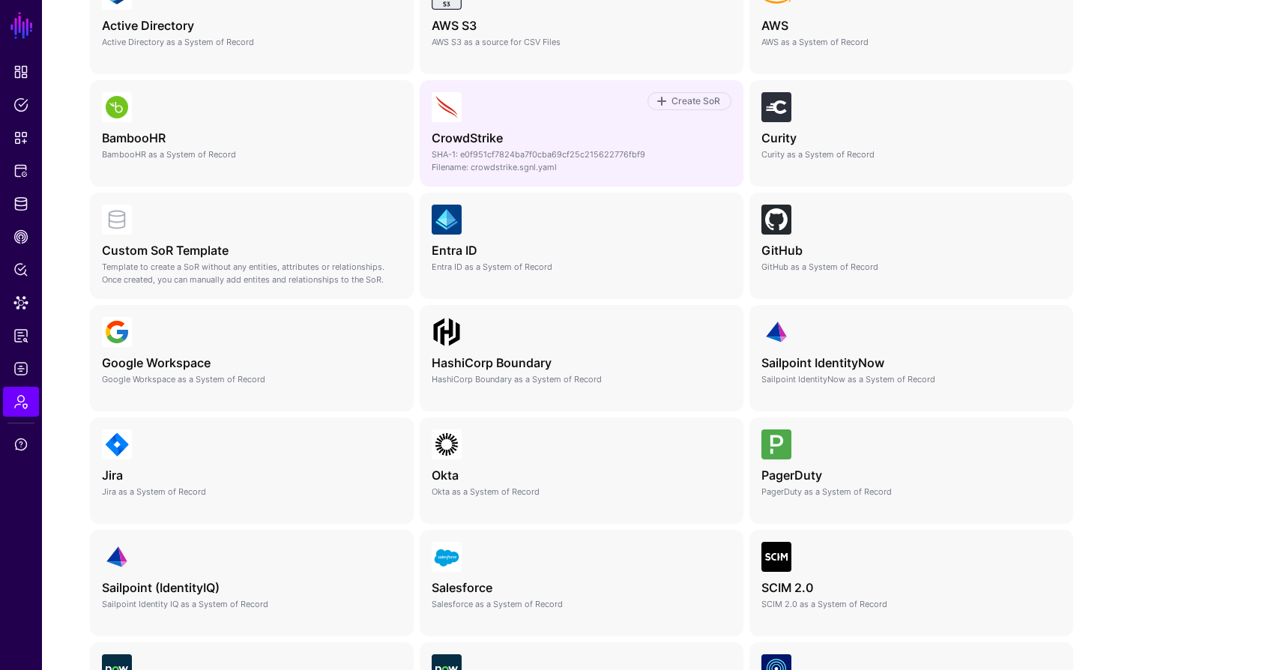
scroll to position [368, 0]
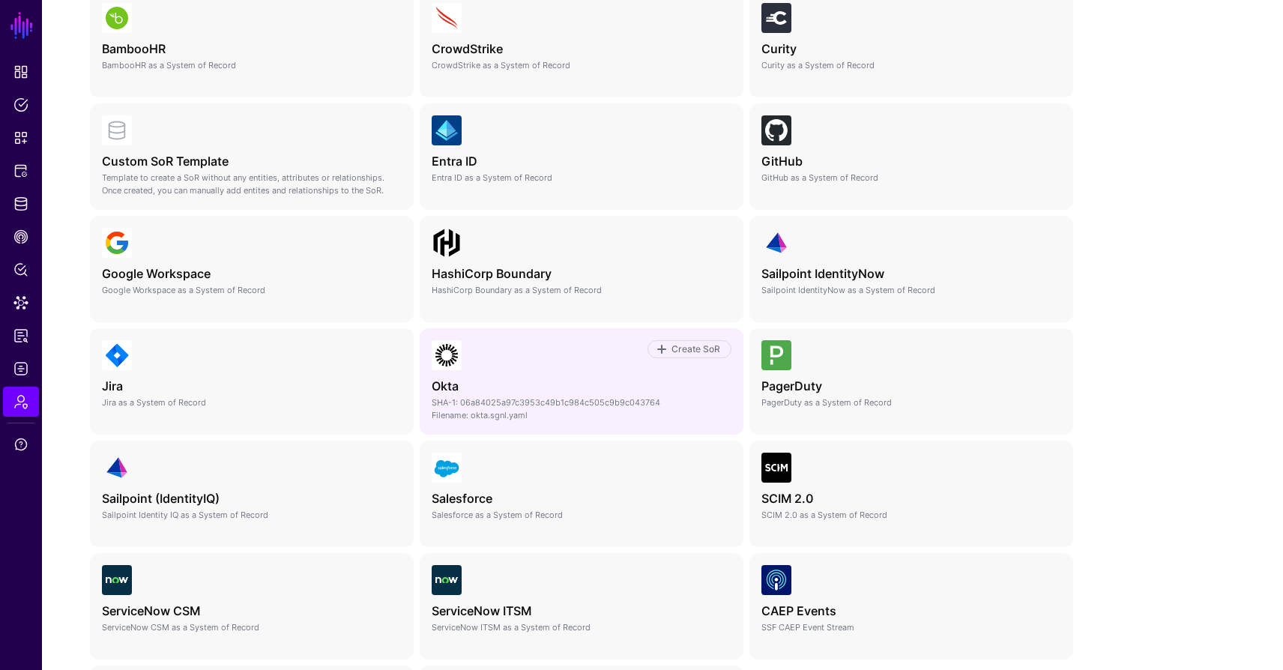
click at [588, 394] on div "Create SoR Okta Okta as a System of Record SHA-1: 06a84025a97c3953c49b1c984c505…" at bounding box center [582, 380] width 300 height 81
click at [689, 345] on span "Create SoR" at bounding box center [696, 348] width 52 height 13
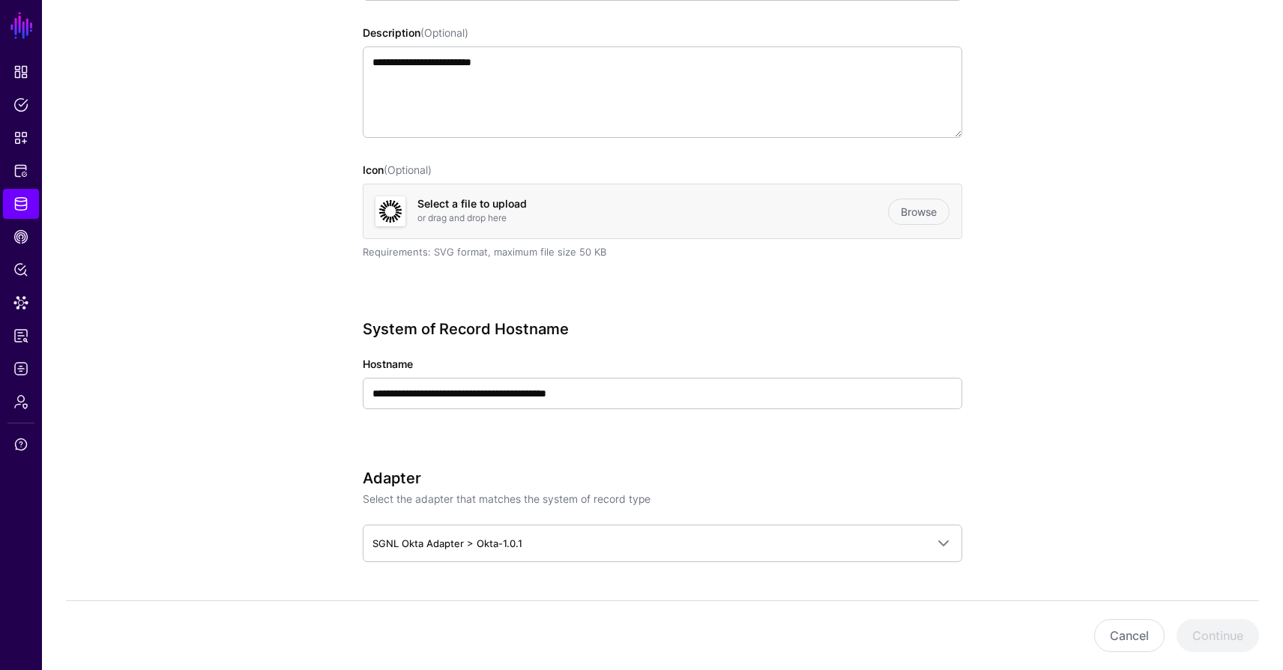
scroll to position [369, 0]
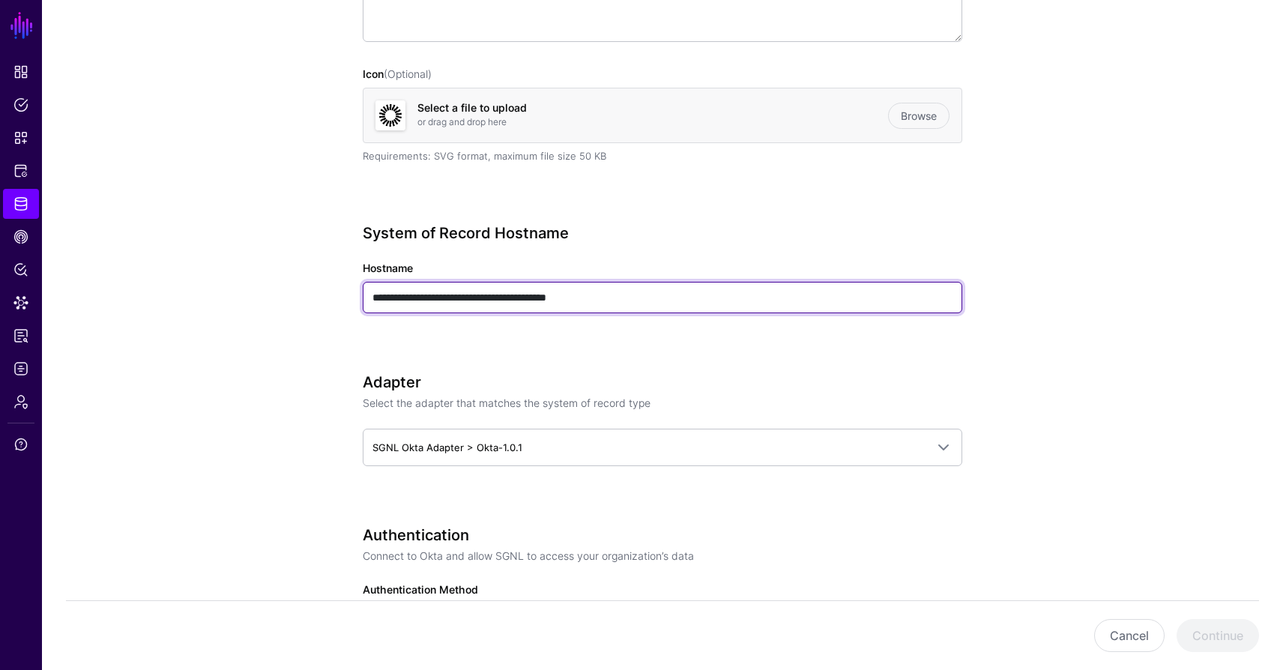
click at [557, 300] on input "**********" at bounding box center [662, 297] width 599 height 31
paste input "**********"
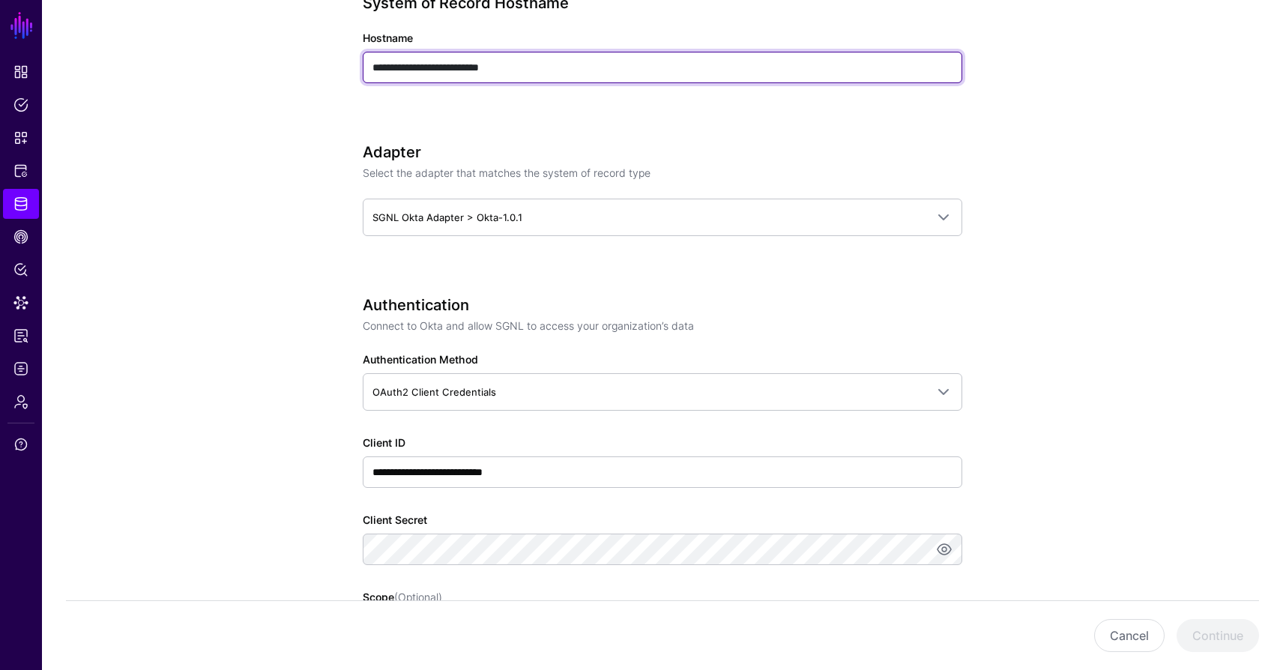
scroll to position [663, 0]
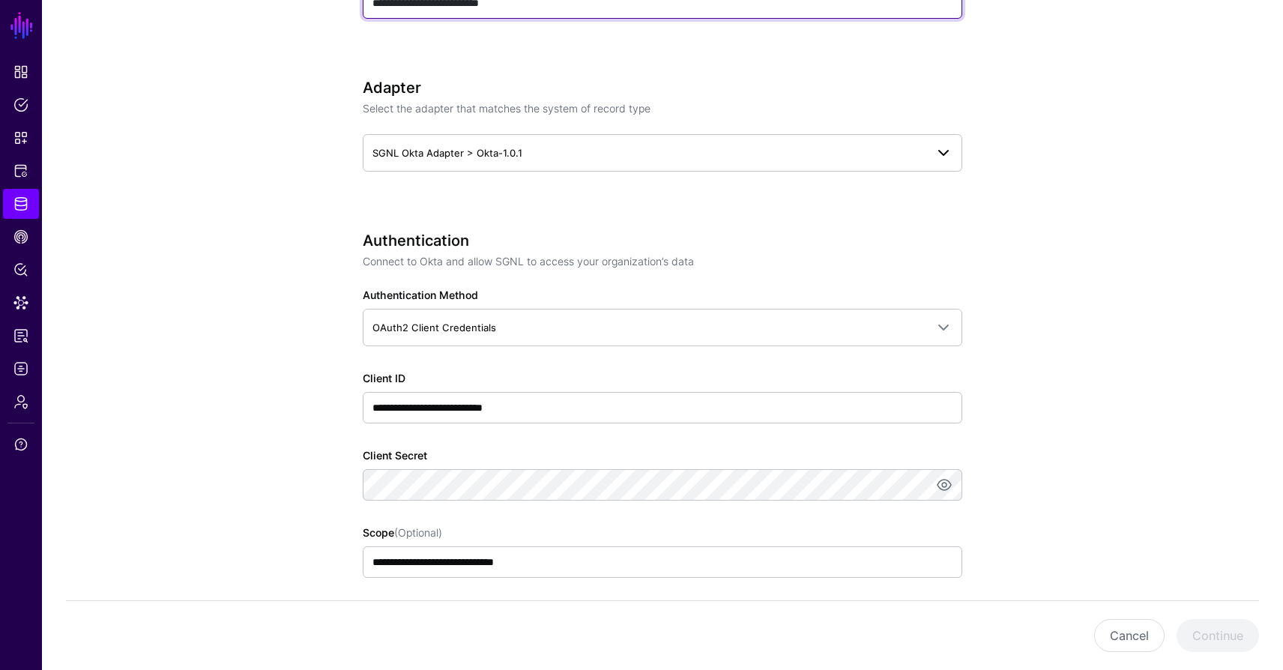
type input "**********"
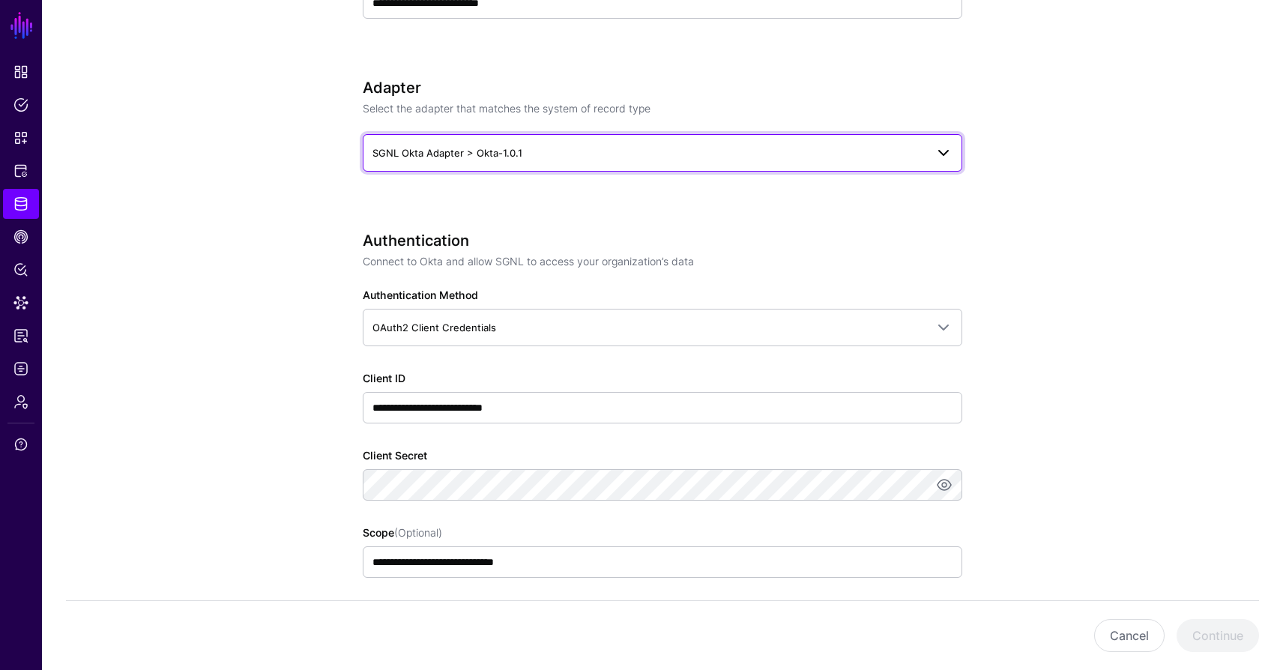
click at [944, 151] on span at bounding box center [943, 153] width 18 height 18
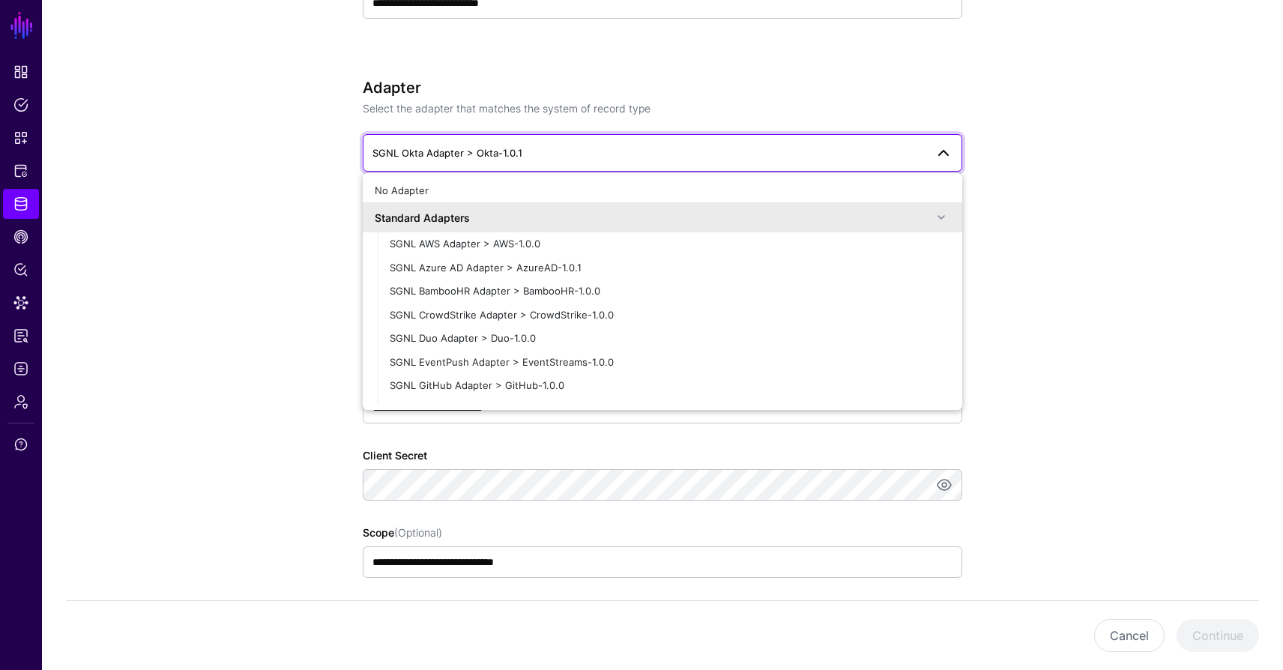
click at [1082, 166] on app-datasources-details-form "**********" at bounding box center [662, 478] width 1241 height 2049
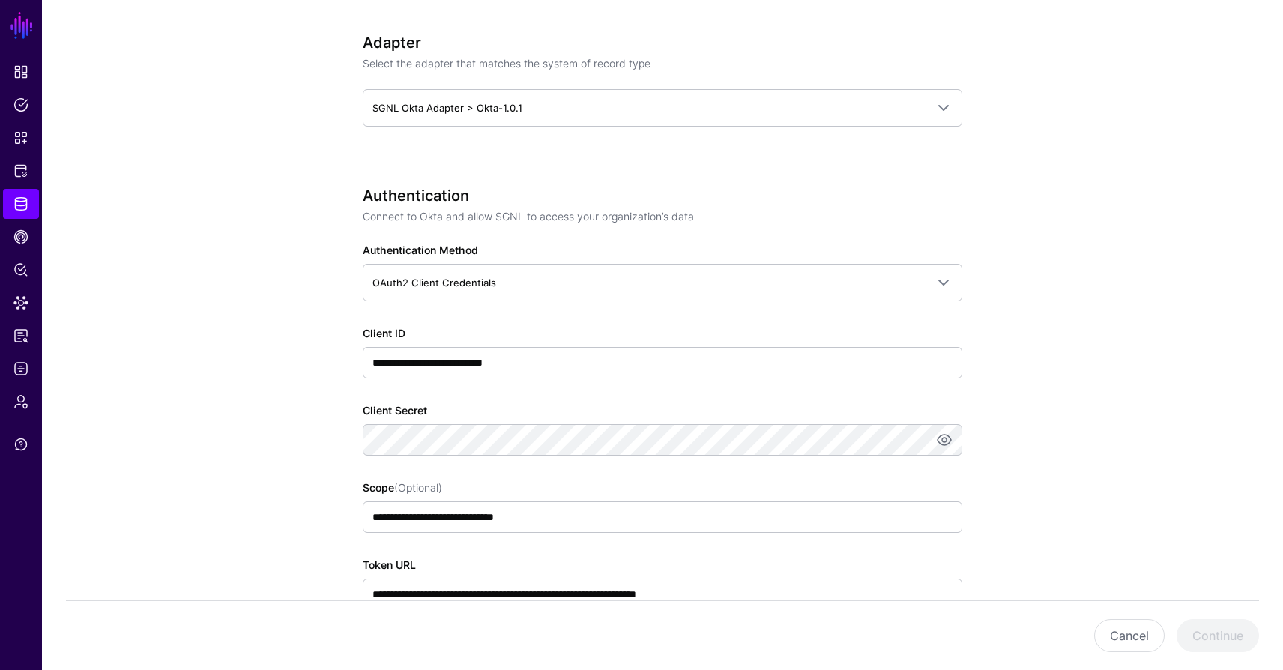
scroll to position [712, 0]
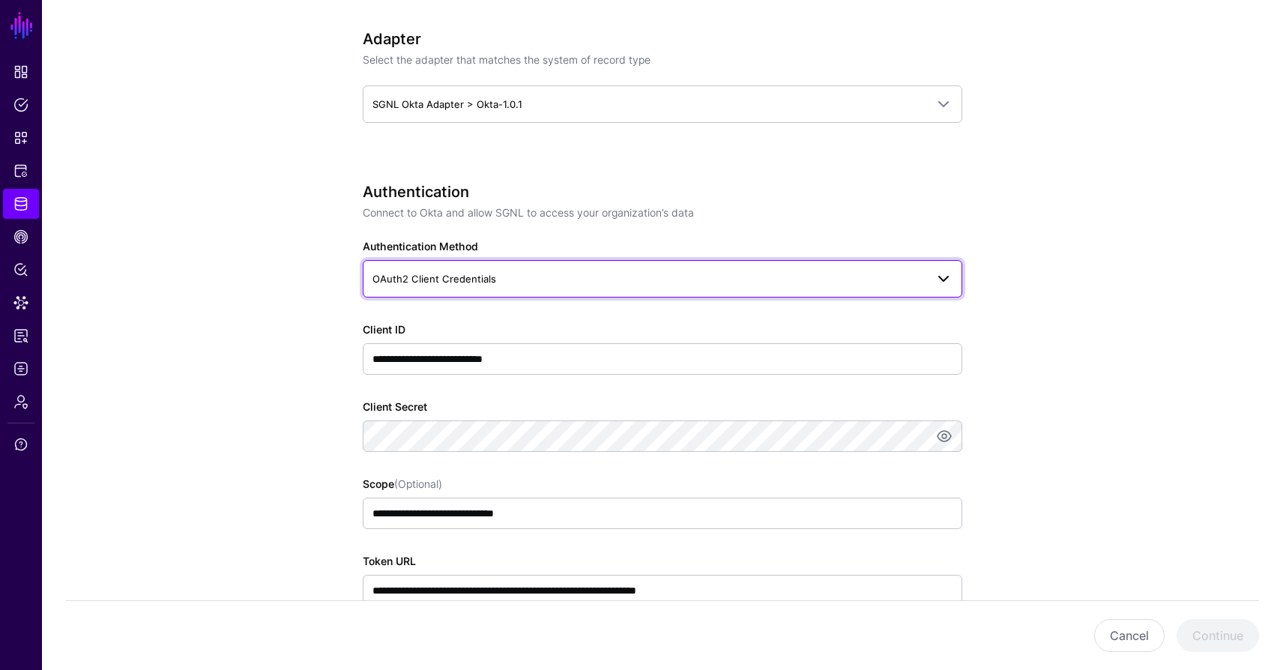
click at [939, 282] on span at bounding box center [943, 279] width 18 height 18
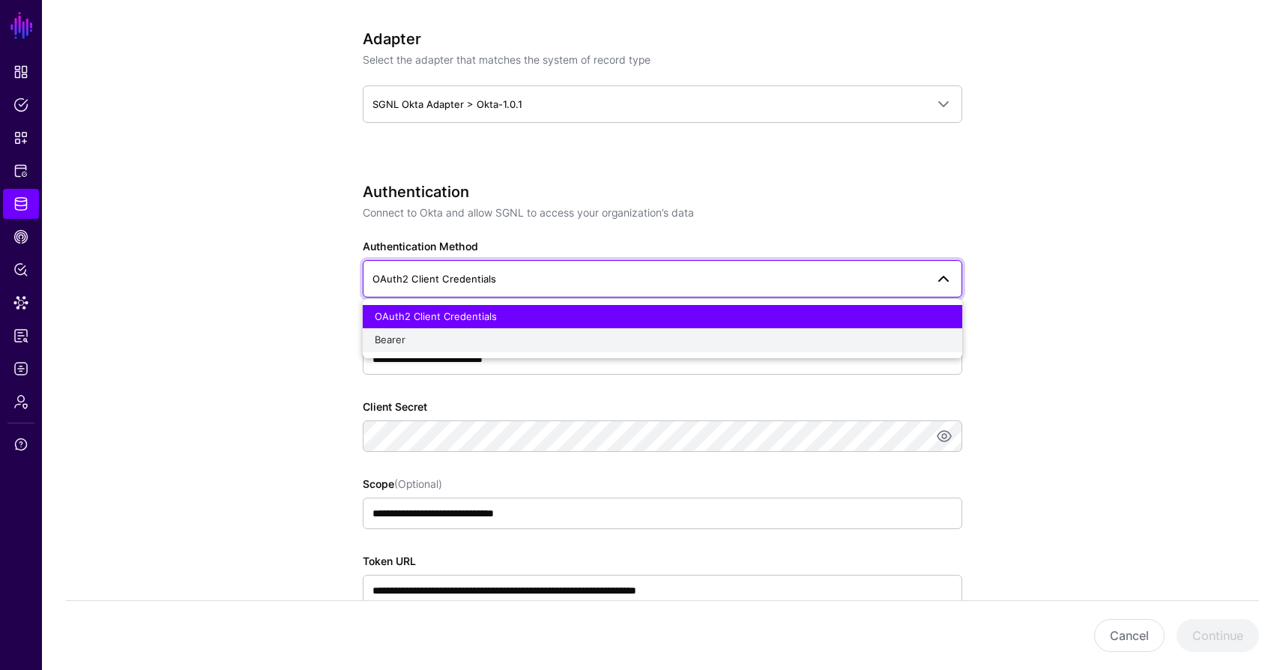
click at [846, 346] on div "Bearer" at bounding box center [662, 340] width 575 height 15
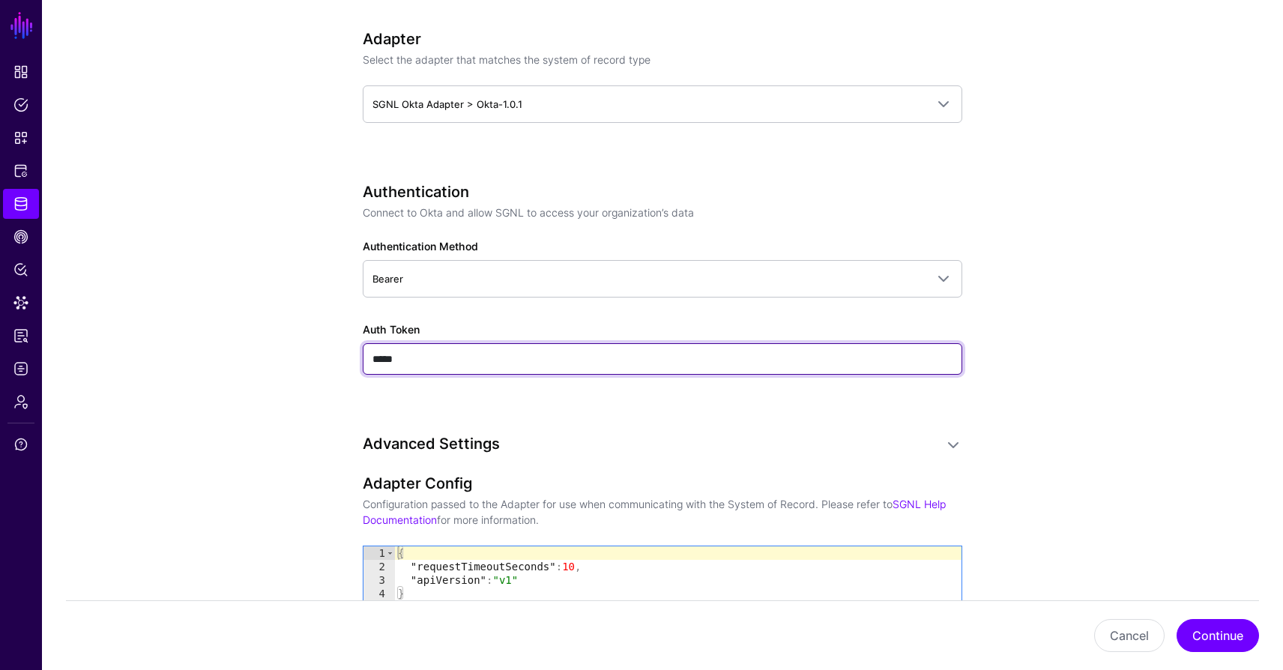
paste input "**********"
type input "**********"
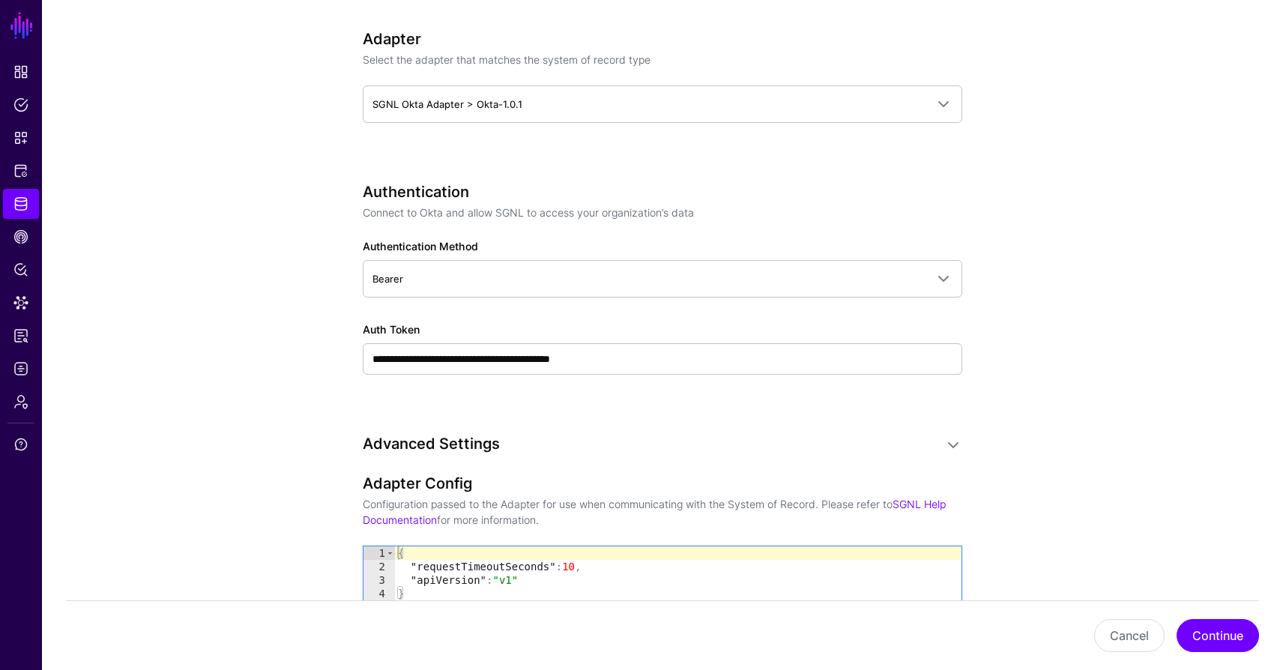
click at [673, 424] on div "**********" at bounding box center [662, 201] width 599 height 1496
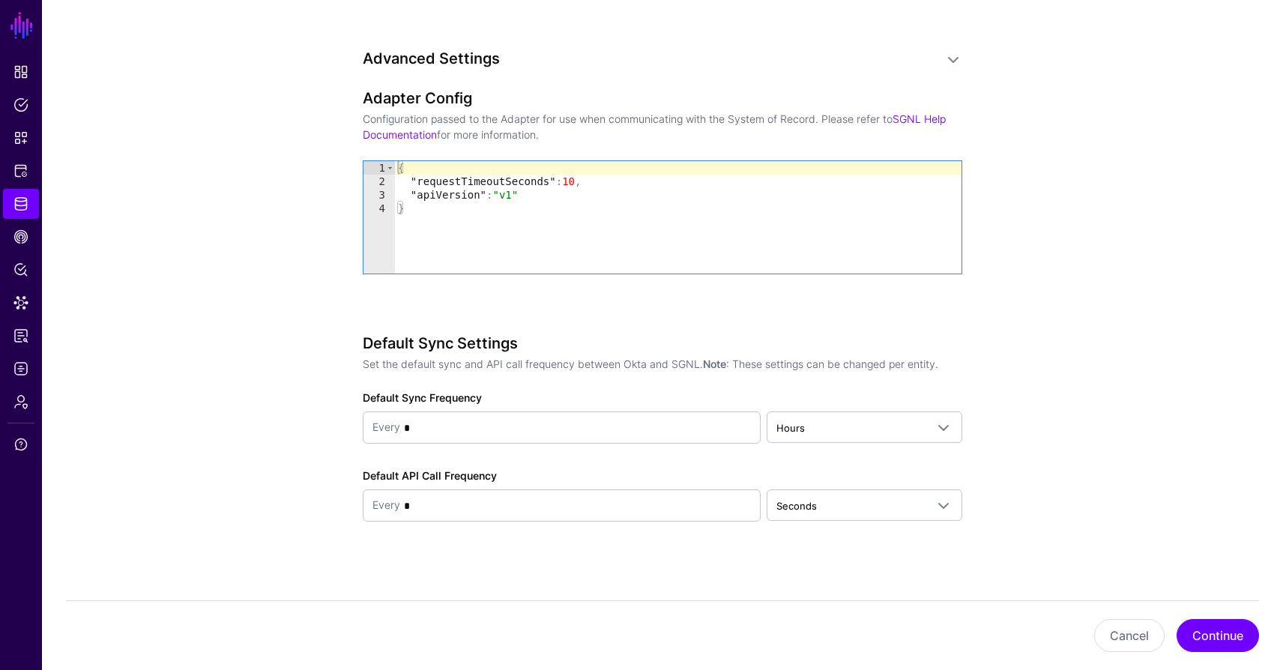
scroll to position [1102, 0]
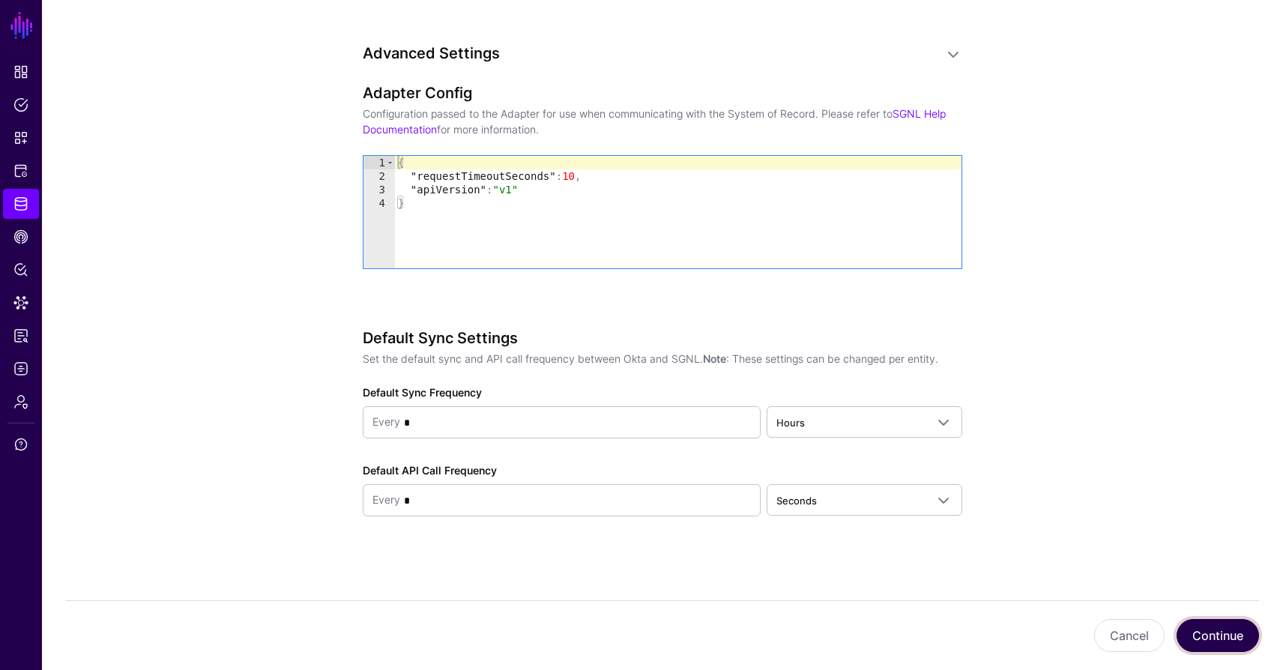
click at [1221, 641] on button "Continue" at bounding box center [1217, 635] width 82 height 33
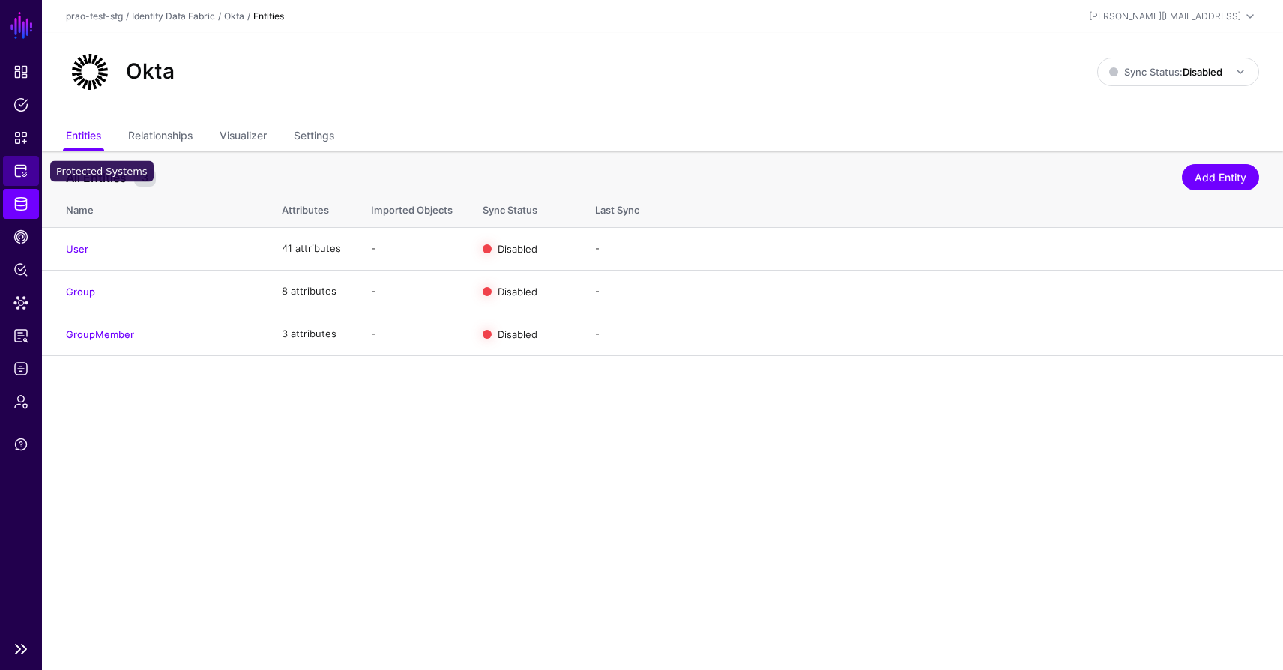
click at [21, 178] on link "Protected Systems" at bounding box center [21, 171] width 36 height 30
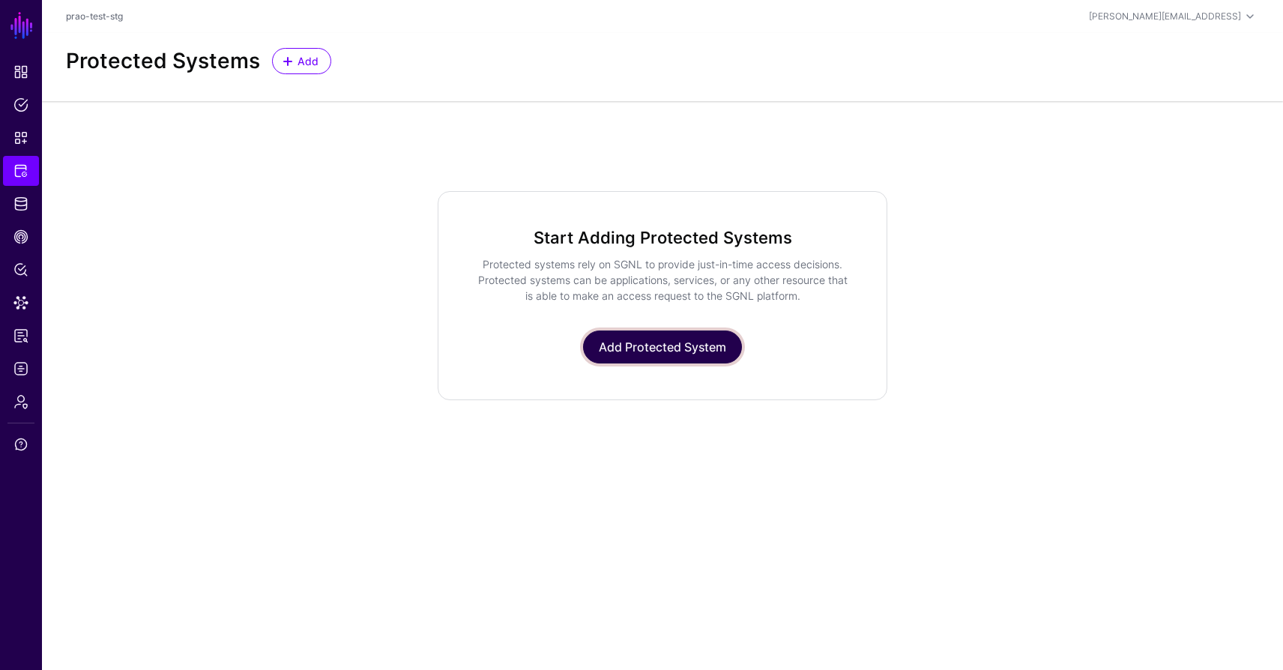
click at [627, 348] on link "Add Protected System" at bounding box center [662, 346] width 159 height 33
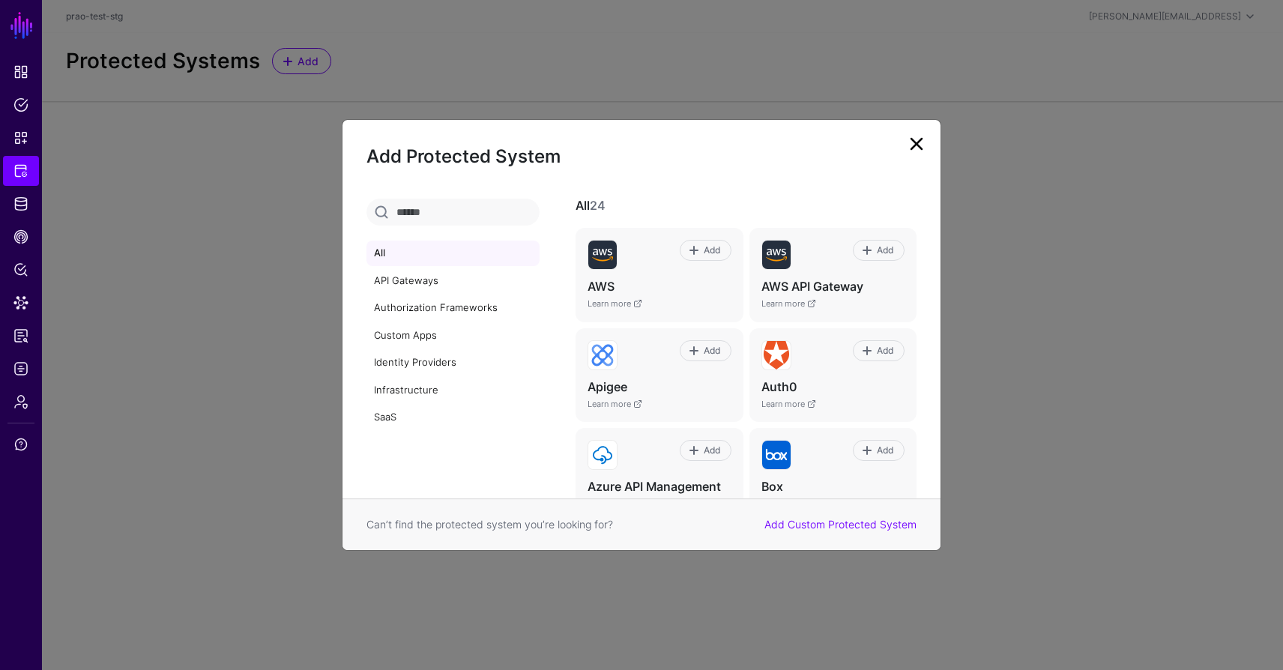
click at [408, 212] on input "text" at bounding box center [452, 212] width 173 height 27
type input "****"
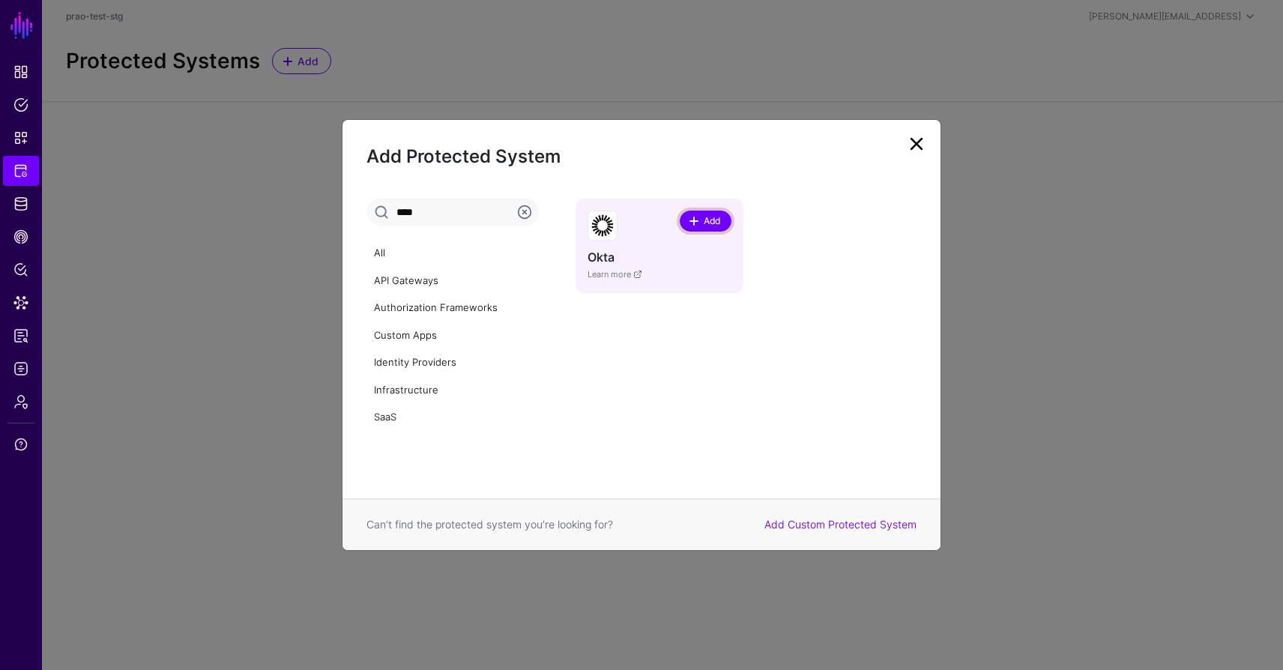
click at [707, 222] on span "Add" at bounding box center [711, 220] width 20 height 13
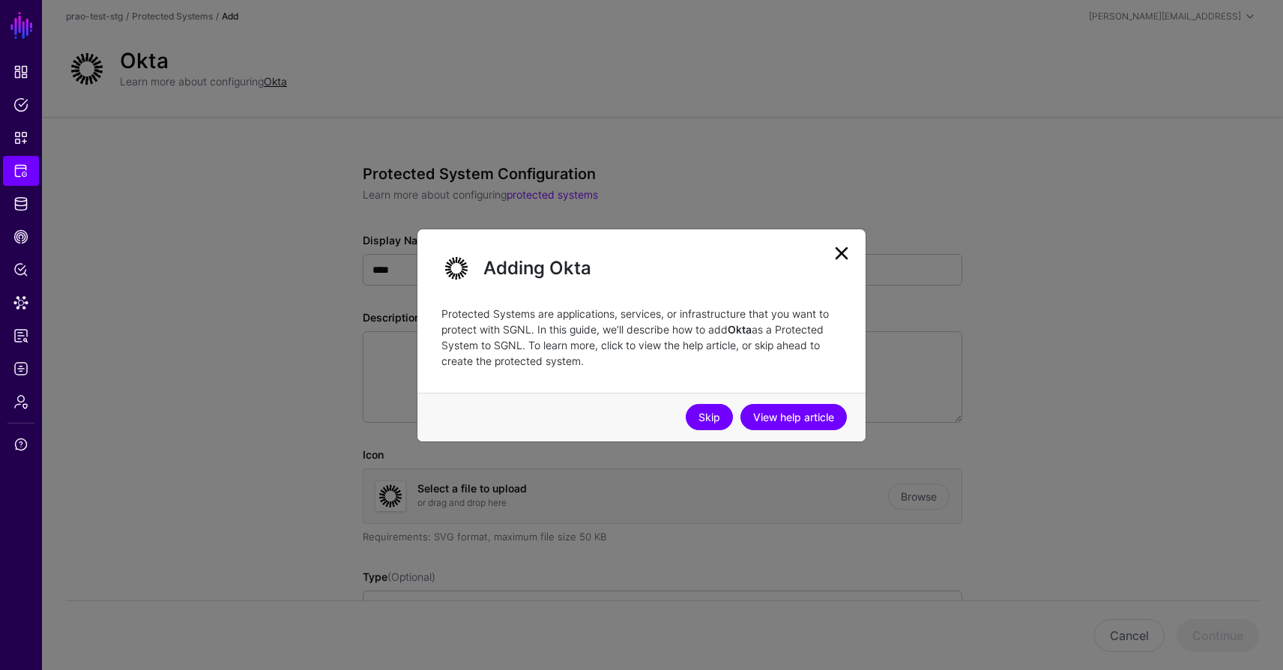
click at [714, 419] on link "Skip" at bounding box center [709, 417] width 47 height 26
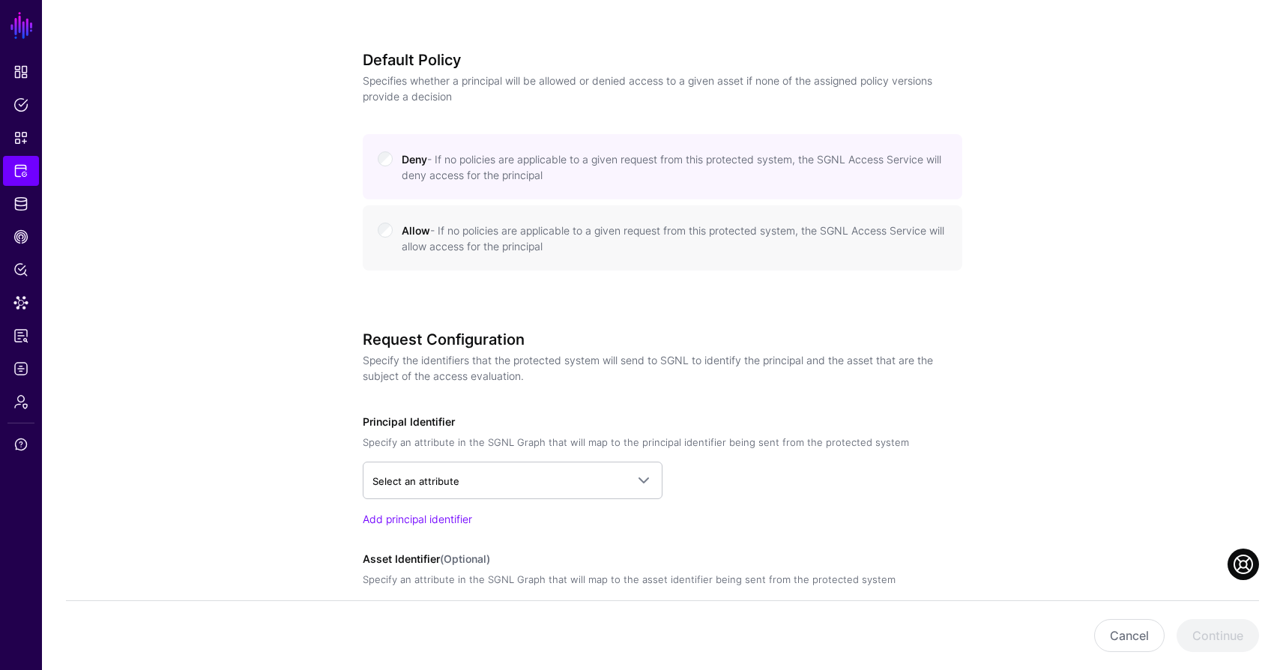
scroll to position [731, 0]
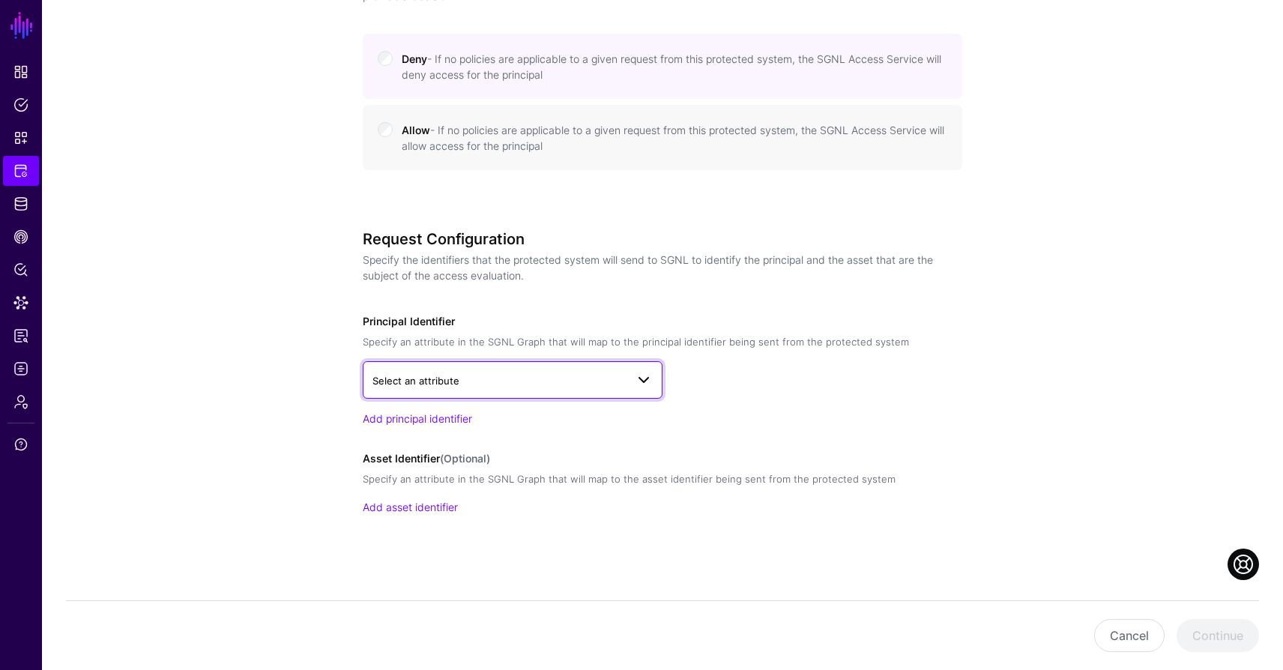
click at [576, 377] on span "Select an attribute" at bounding box center [498, 380] width 253 height 16
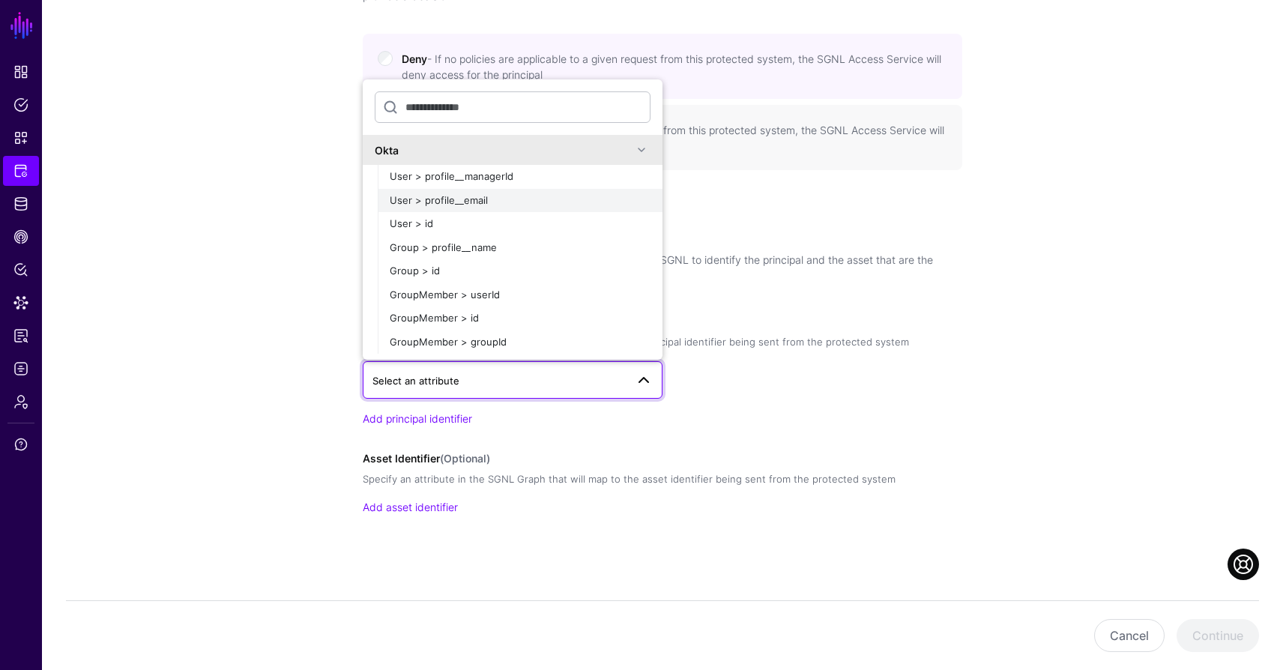
click at [483, 196] on span "User > profile__email" at bounding box center [439, 200] width 98 height 12
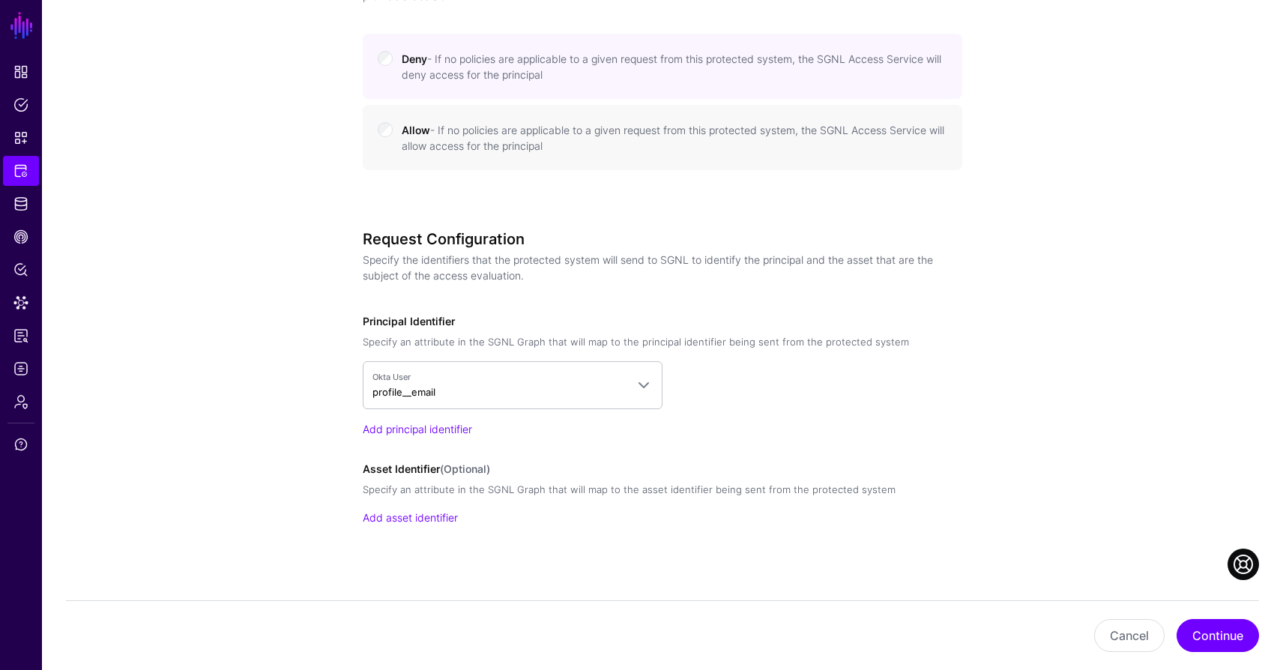
scroll to position [742, 0]
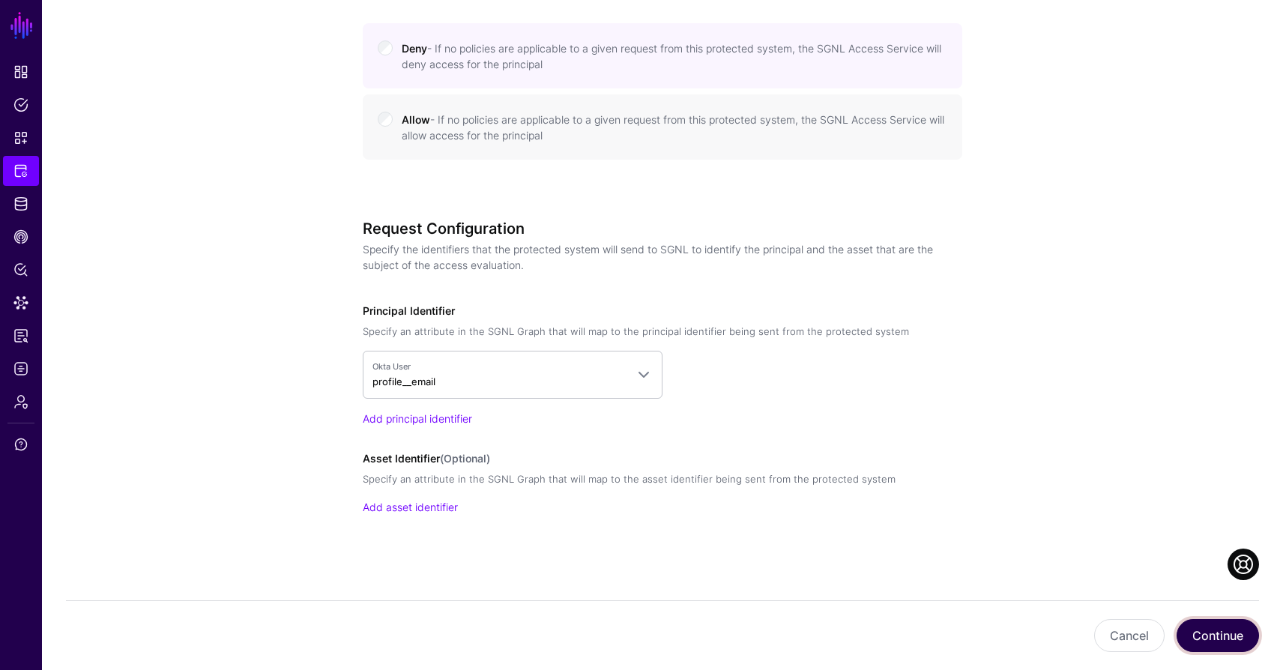
click at [1203, 636] on button "Continue" at bounding box center [1217, 635] width 82 height 33
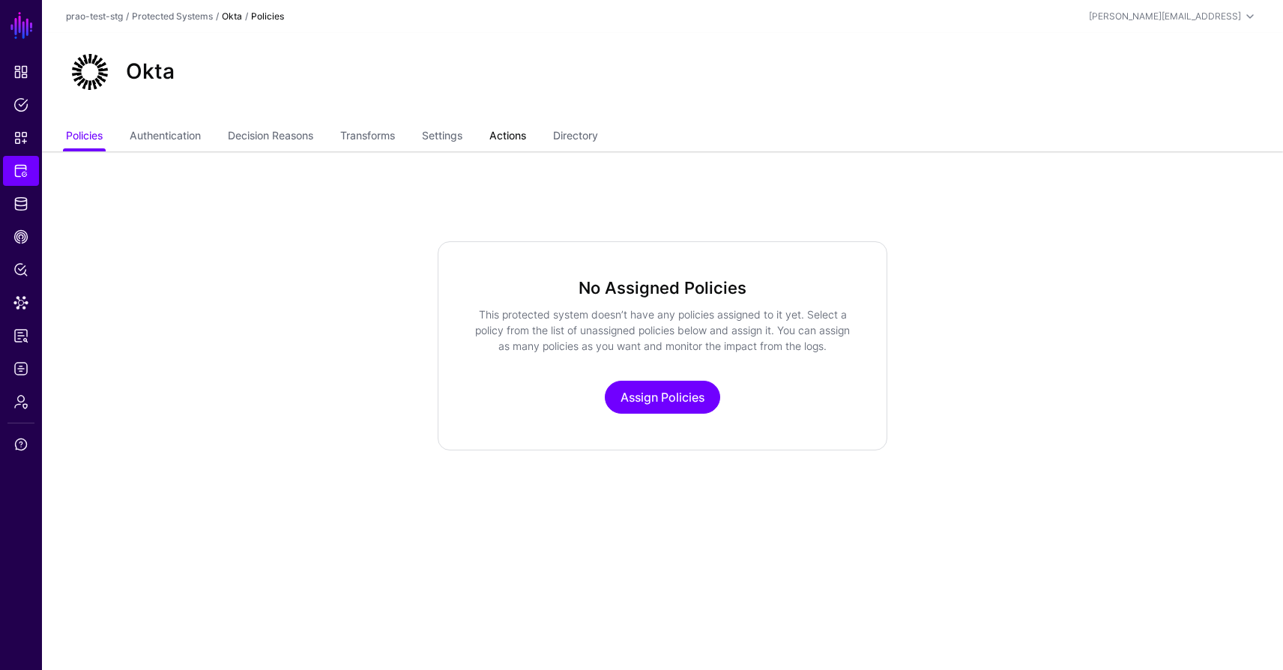
click at [525, 143] on link "Actions" at bounding box center [507, 137] width 37 height 28
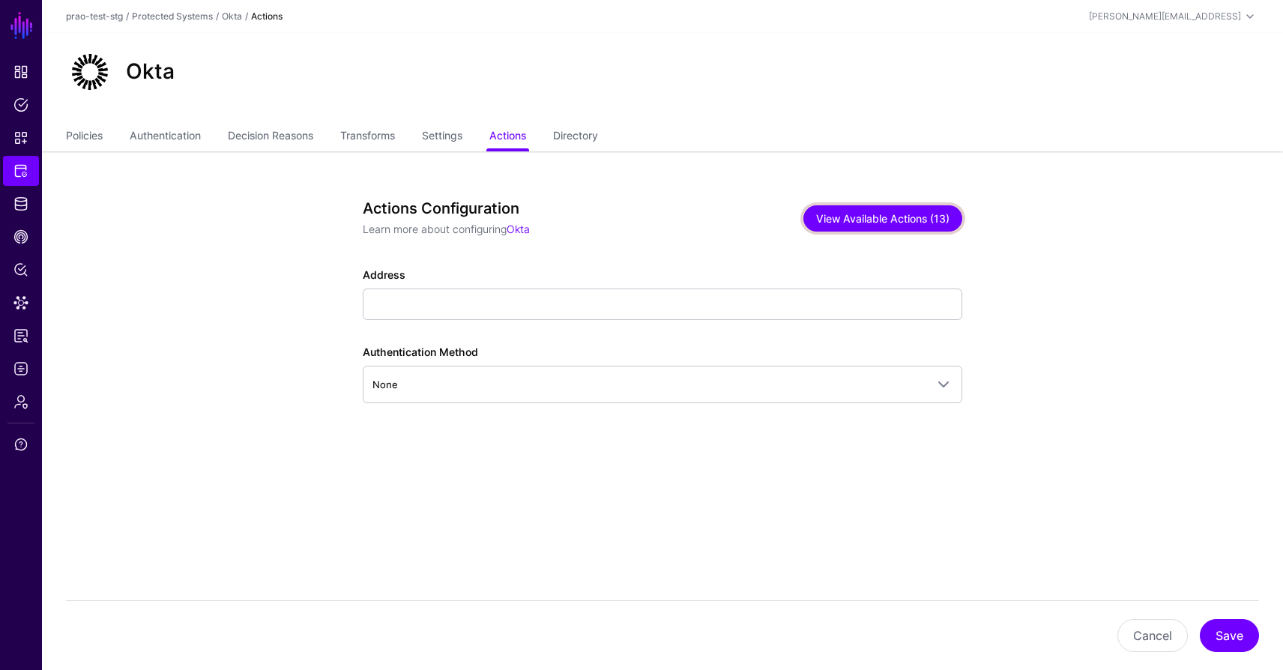
click at [829, 223] on button "View Available Actions (13)" at bounding box center [882, 218] width 159 height 26
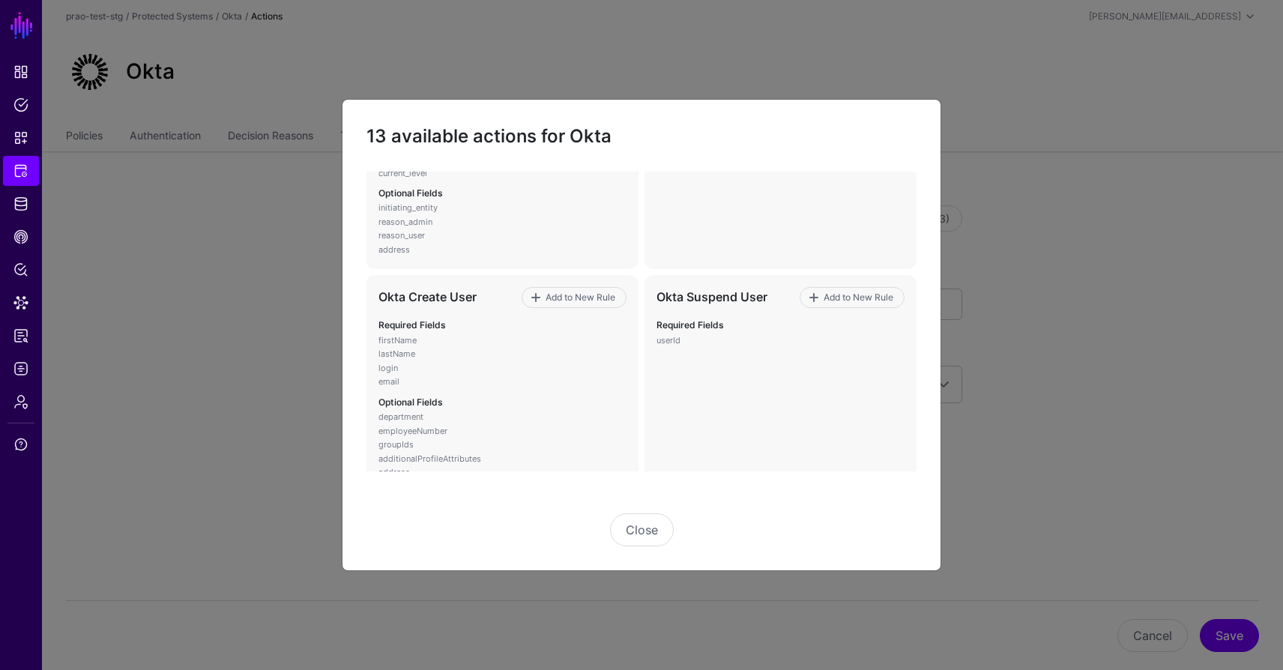
scroll to position [381, 0]
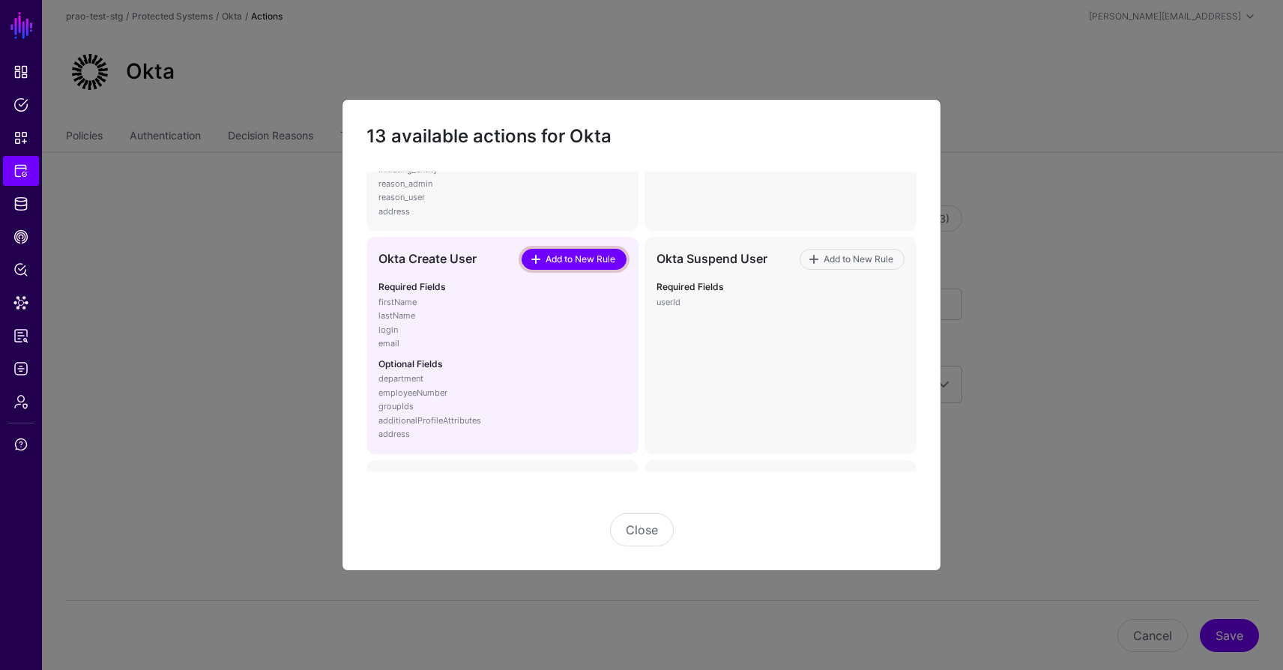
click at [546, 257] on span "Add to New Rule" at bounding box center [580, 259] width 73 height 13
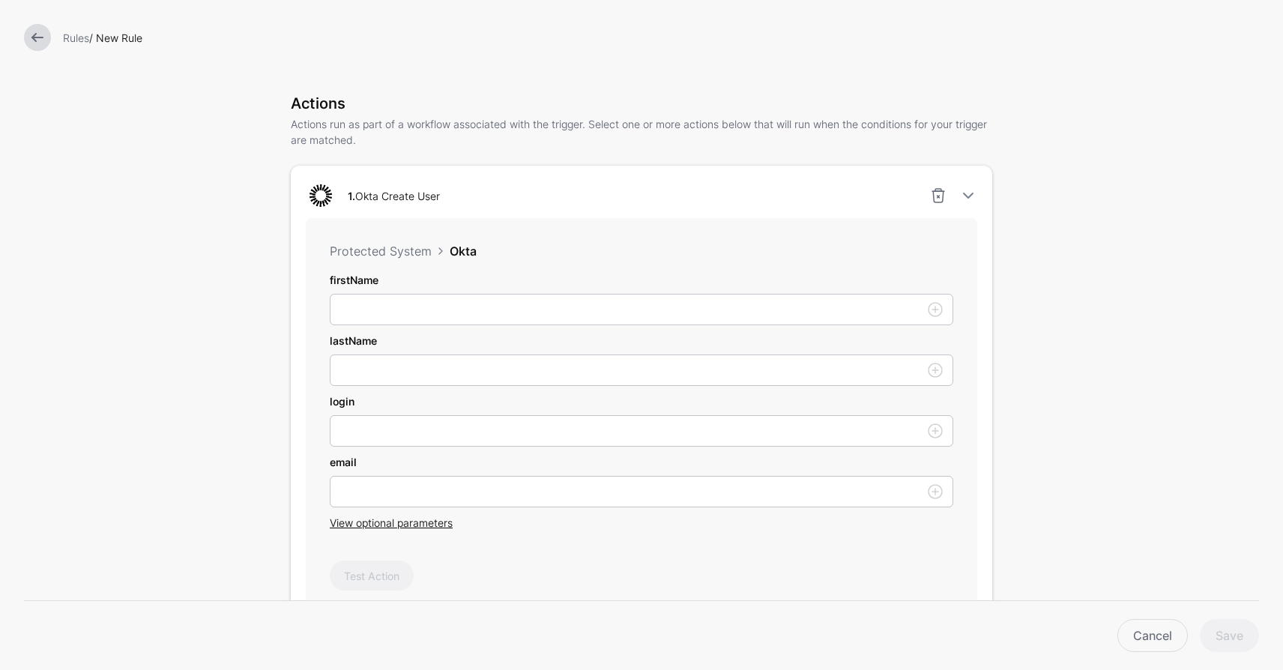
scroll to position [310, 0]
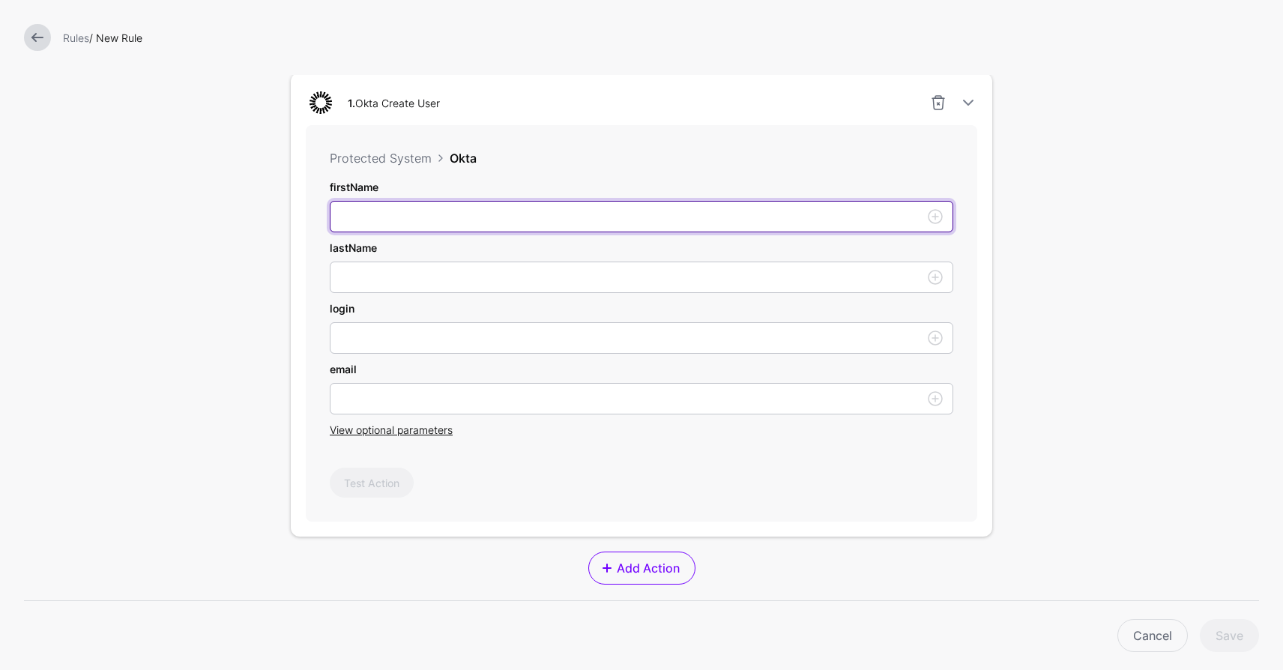
click at [435, 214] on input "firstName" at bounding box center [641, 216] width 623 height 31
type input "*"
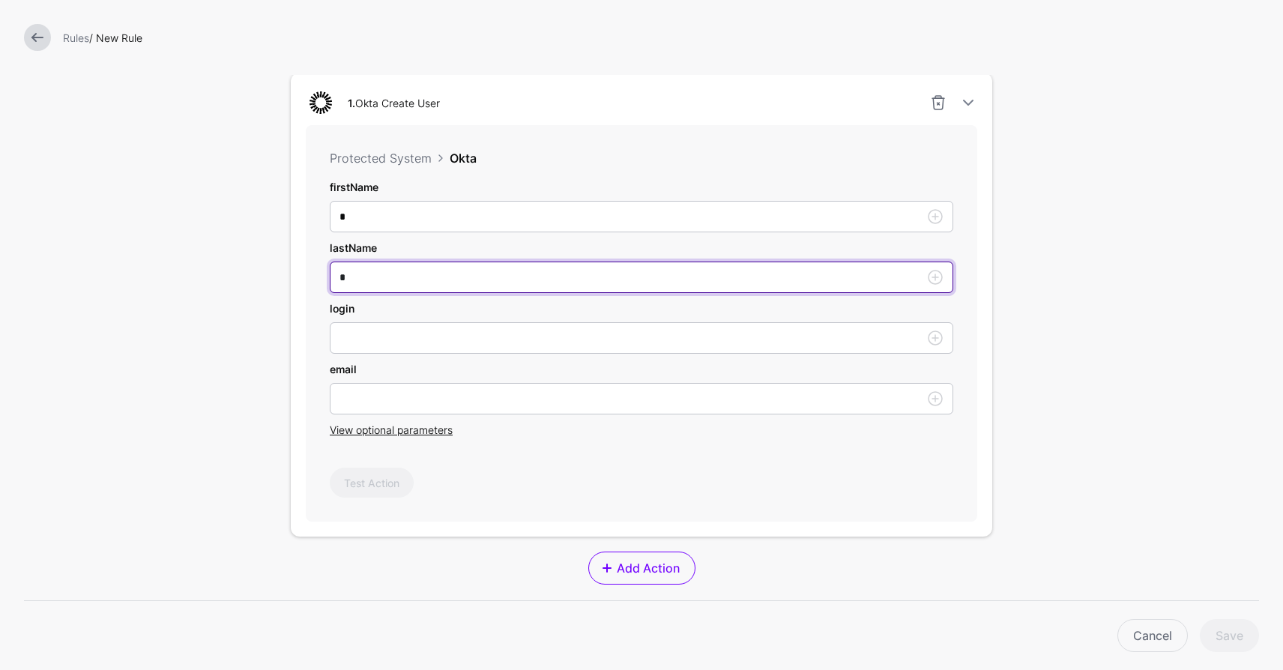
type input "*"
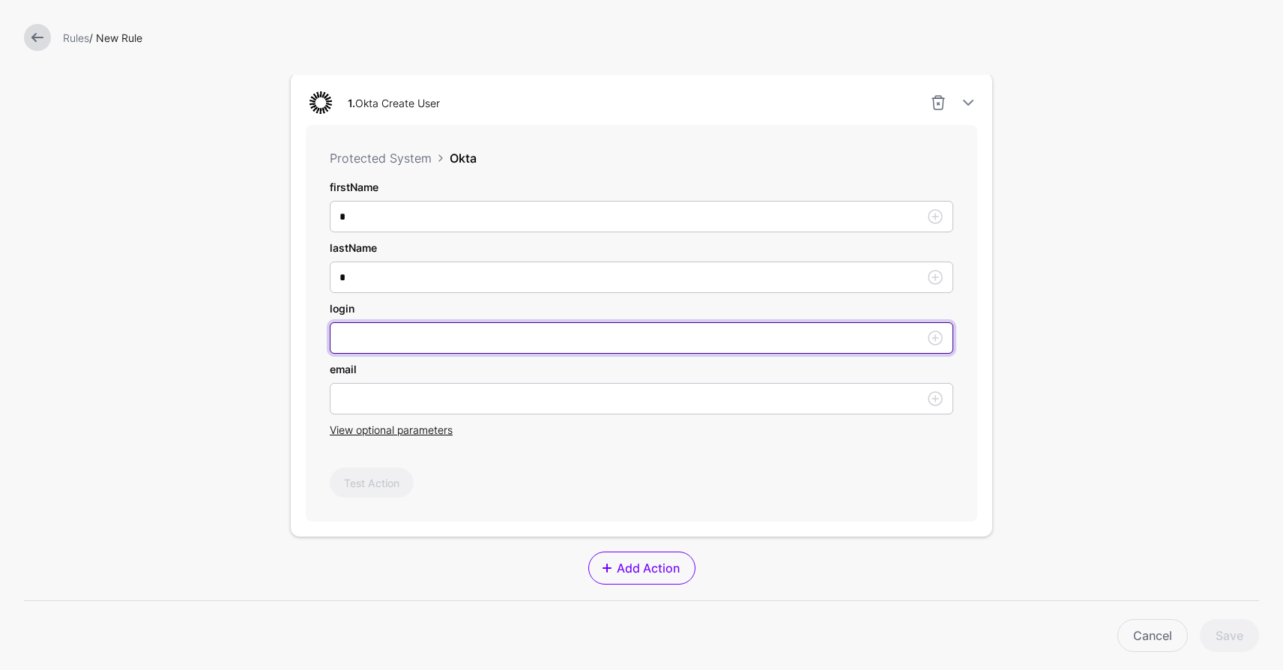
click at [431, 348] on input "firstName" at bounding box center [641, 337] width 623 height 31
type input "******"
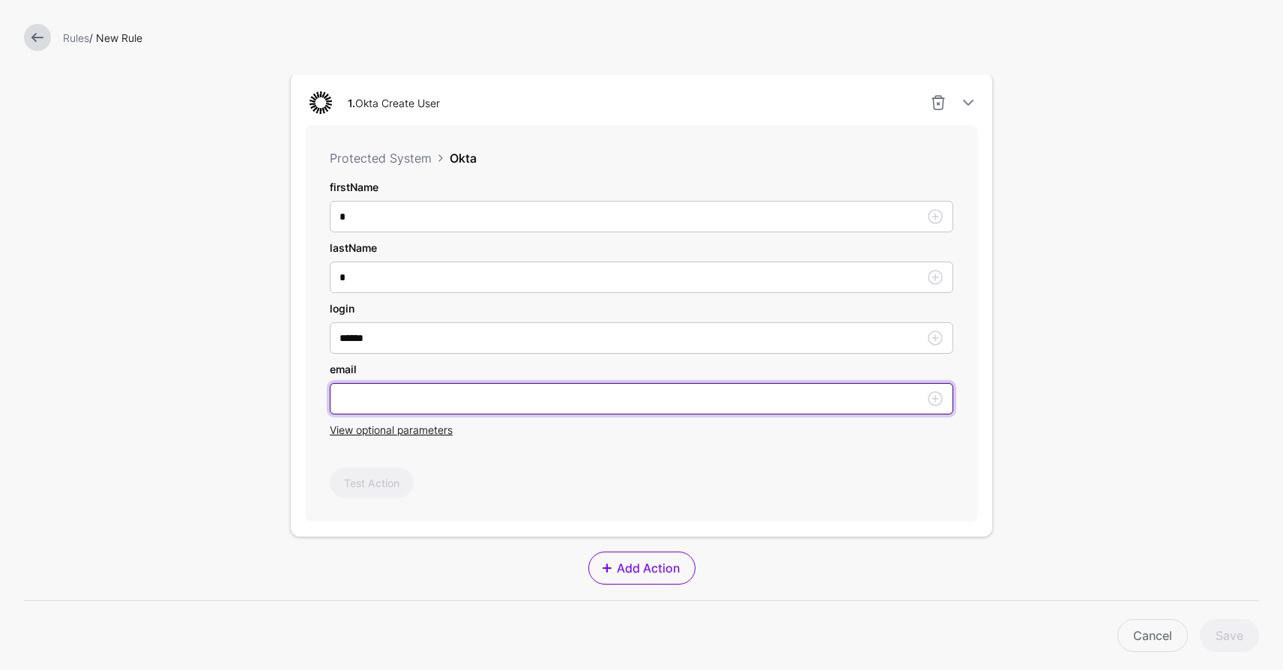
click at [344, 408] on input "firstName" at bounding box center [641, 398] width 623 height 31
click at [393, 404] on input "**********" at bounding box center [641, 398] width 623 height 31
type input "**********"
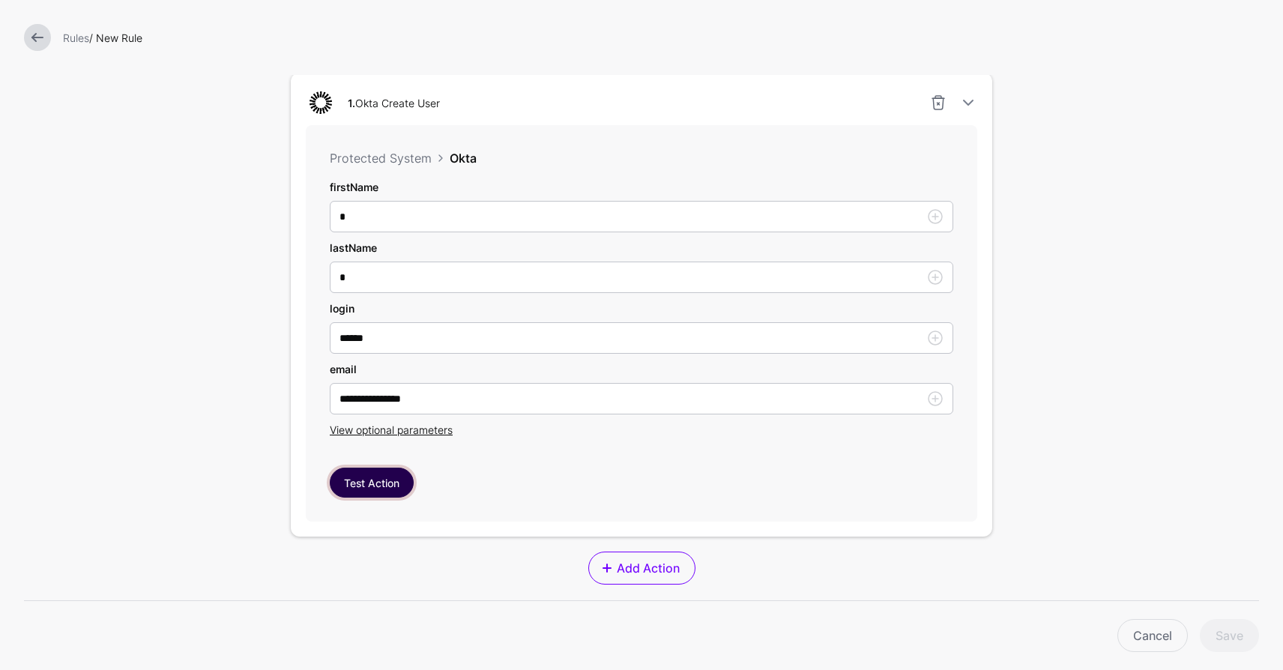
click at [396, 488] on button "Test Action" at bounding box center [372, 483] width 84 height 30
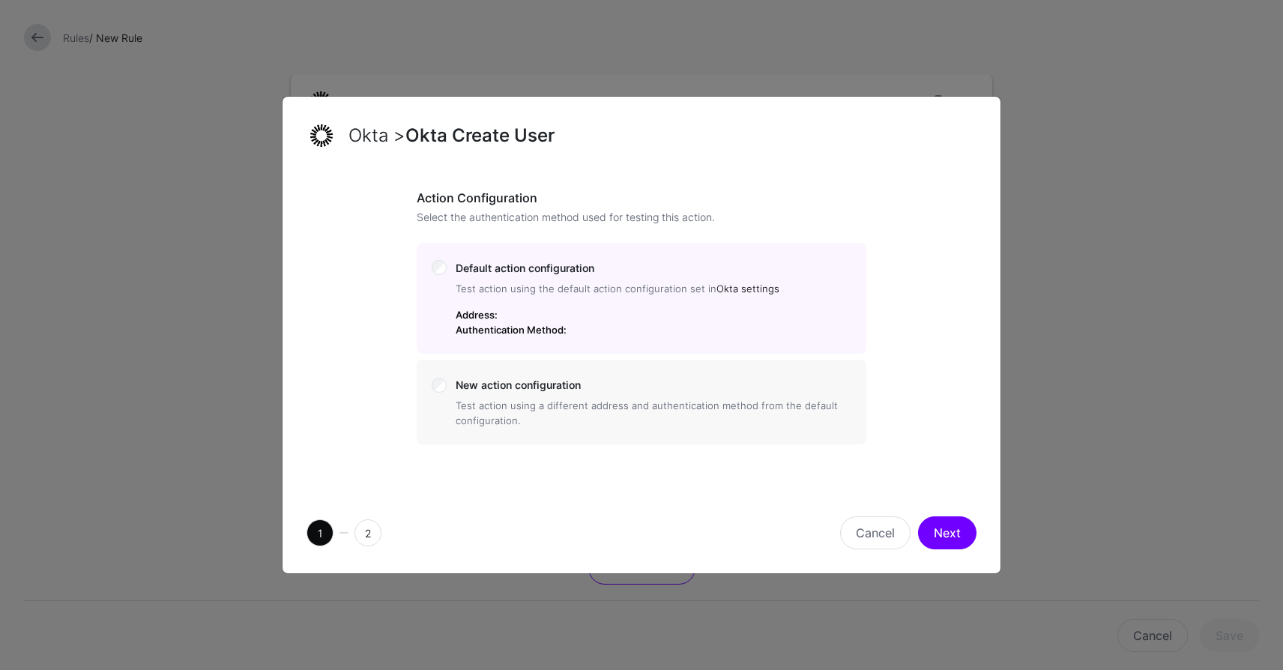
click at [755, 292] on link "Okta settings" at bounding box center [747, 288] width 63 height 12
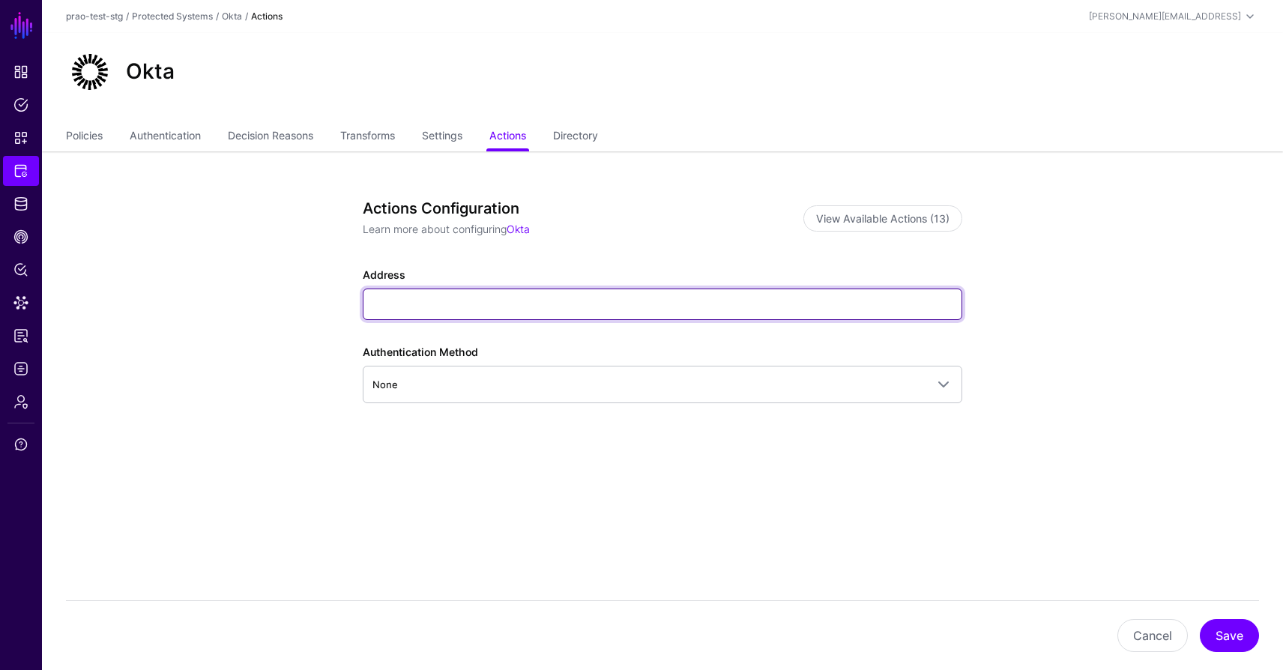
click at [594, 306] on input "Address" at bounding box center [662, 303] width 599 height 31
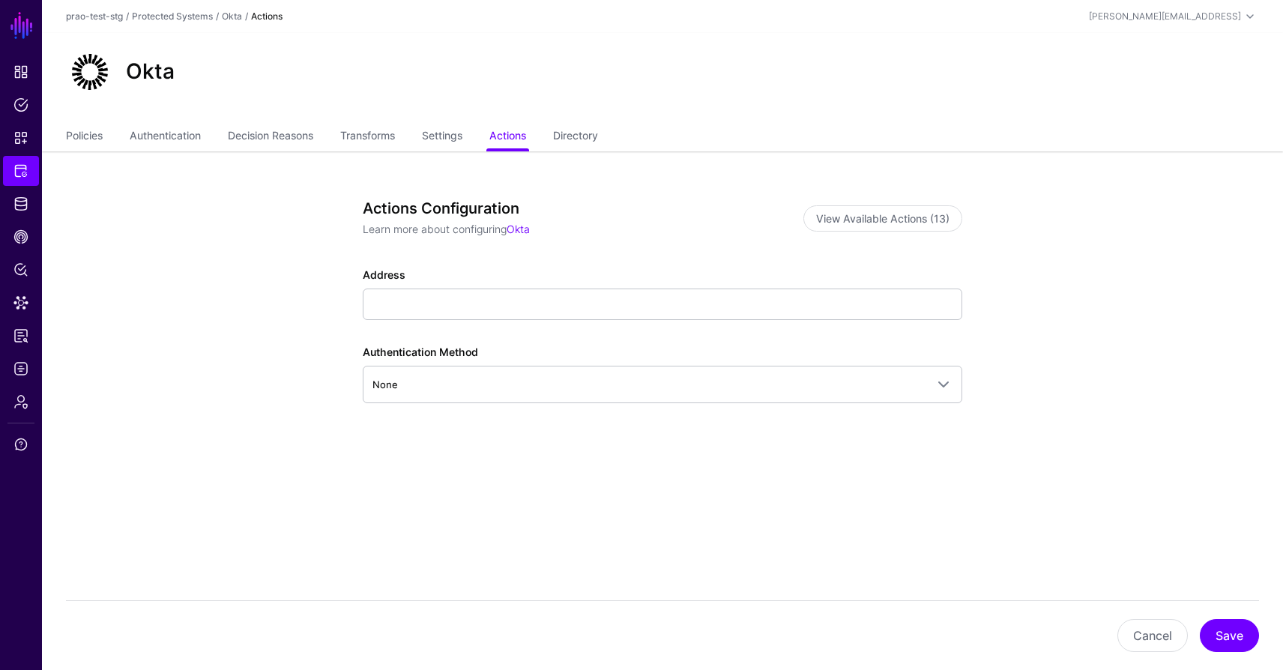
click at [647, 464] on div "Actions Configuration Learn more about configuring Okta View Available Actions …" at bounding box center [662, 340] width 599 height 282
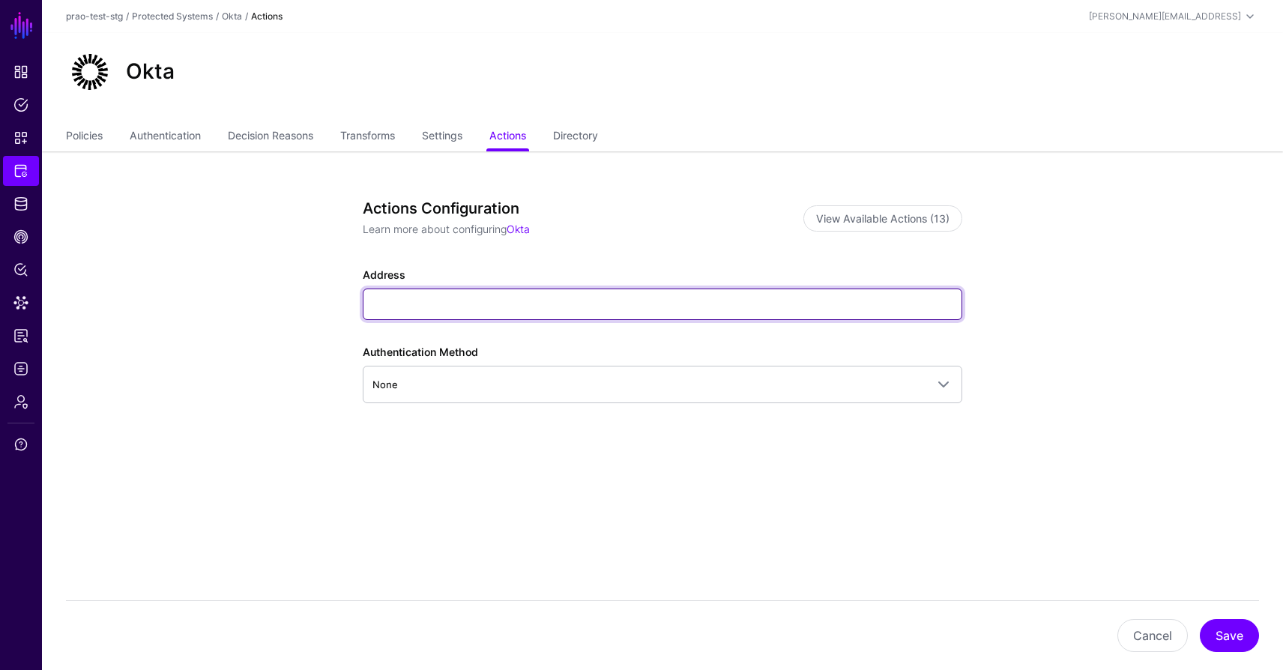
click at [523, 313] on input "Address" at bounding box center [662, 303] width 599 height 31
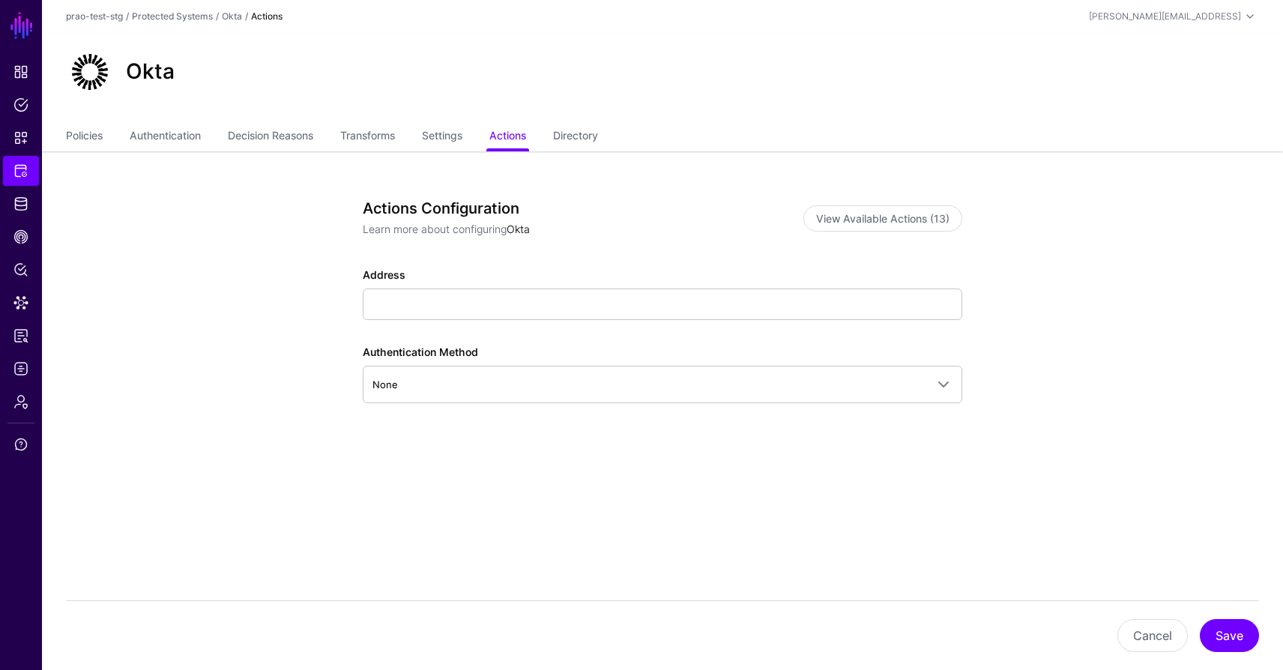
click at [530, 229] on link "Okta" at bounding box center [518, 229] width 23 height 13
